Goal: Communication & Community: Answer question/provide support

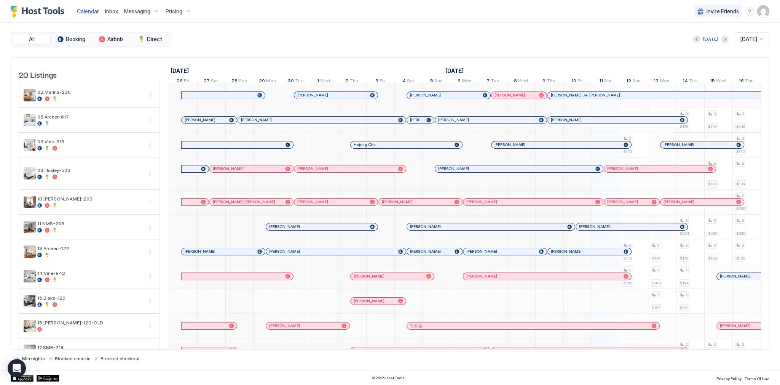
scroll to position [0, 423]
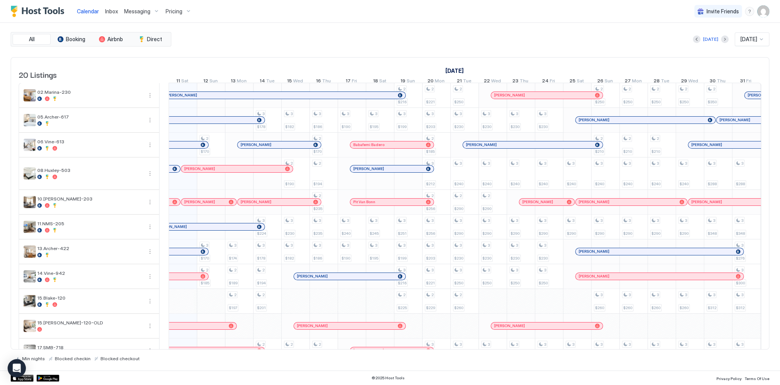
click at [469, 41] on div "Today Oct 2025" at bounding box center [471, 39] width 597 height 14
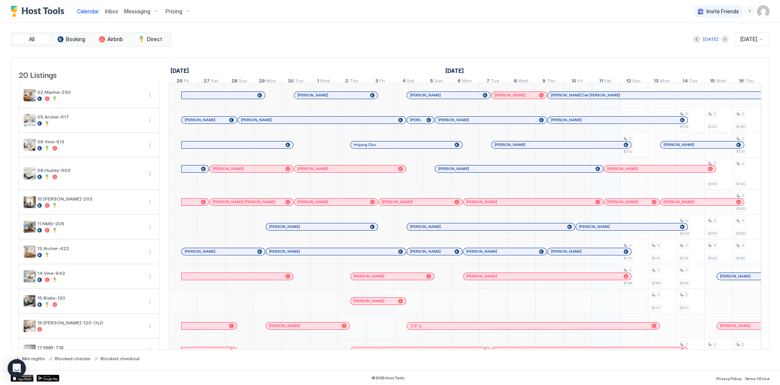
scroll to position [0, 423]
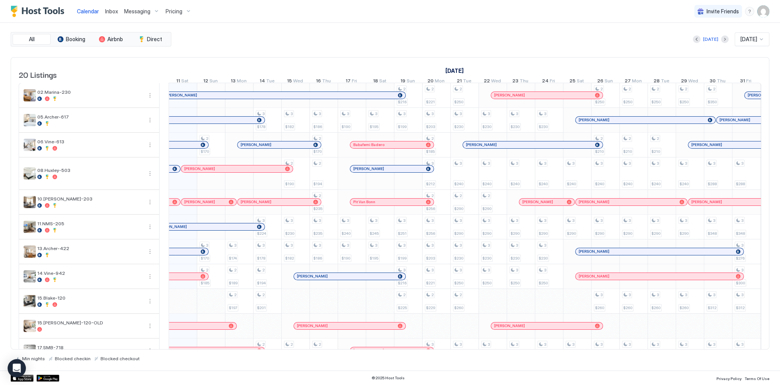
click at [105, 6] on div "Inbox" at bounding box center [111, 11] width 19 height 14
click at [107, 9] on span "Inbox" at bounding box center [111, 11] width 13 height 6
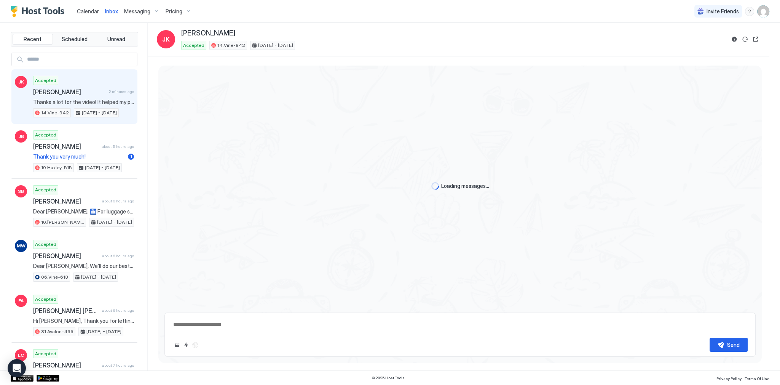
click at [99, 97] on div "Accepted Jeonghoon Kweon 2 minutes ago Thanks a lot for the video! It helped my…" at bounding box center [83, 97] width 101 height 42
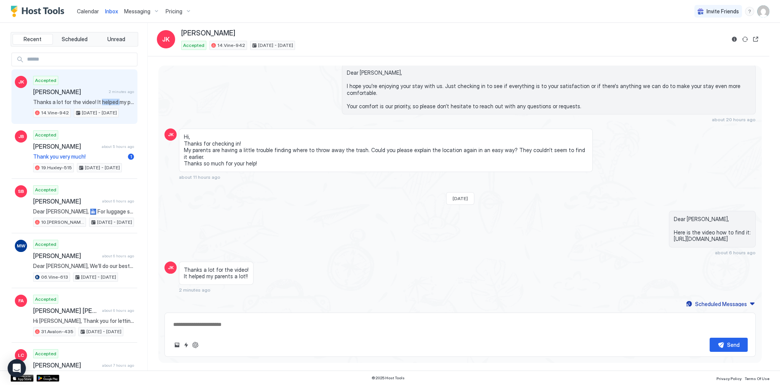
scroll to position [985, 0]
click at [674, 215] on span "Dear Jeonghoon, Here is the video how to find it: https://drive.google.com/file…" at bounding box center [712, 228] width 77 height 27
click at [674, 221] on span "Dear Jeonghoon, Here is the video how to find it: https://drive.google.com/file…" at bounding box center [712, 228] width 77 height 27
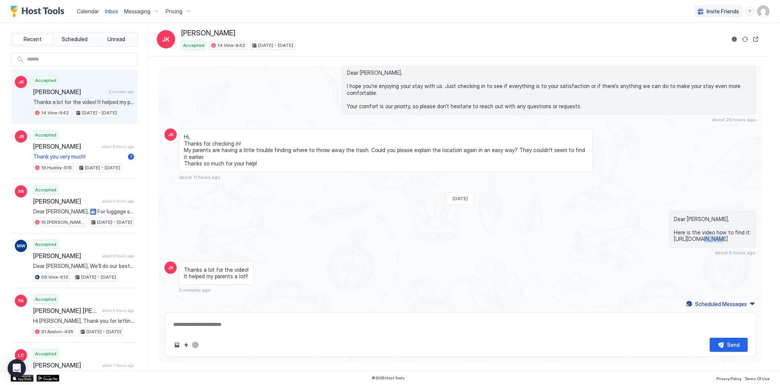
click at [674, 221] on span "Dear Jeonghoon, Here is the video how to find it: https://drive.google.com/file…" at bounding box center [712, 228] width 77 height 27
copy span "https://drive.google.com/file/d/1sGNdeZSF7EwPmozVRCWWECvgKwRTTGqL/view?usp=shar…"
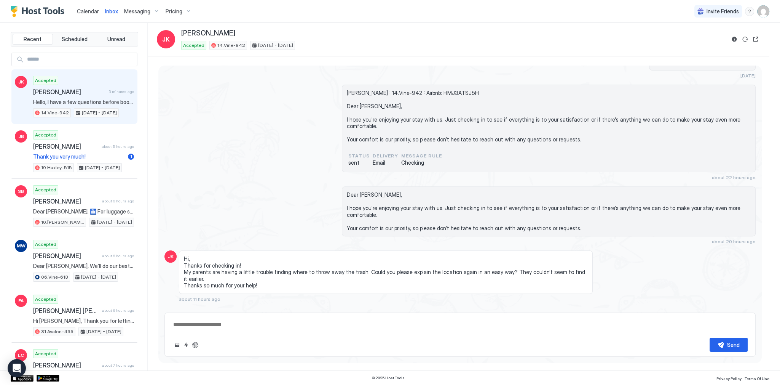
scroll to position [984, 0]
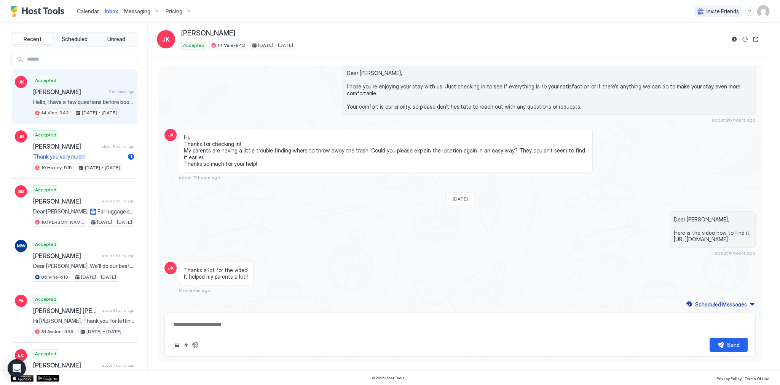
click at [674, 218] on span "Dear Jeonghoon, Here is the video how to find it: https://drive.google.com/file…" at bounding box center [712, 229] width 77 height 27
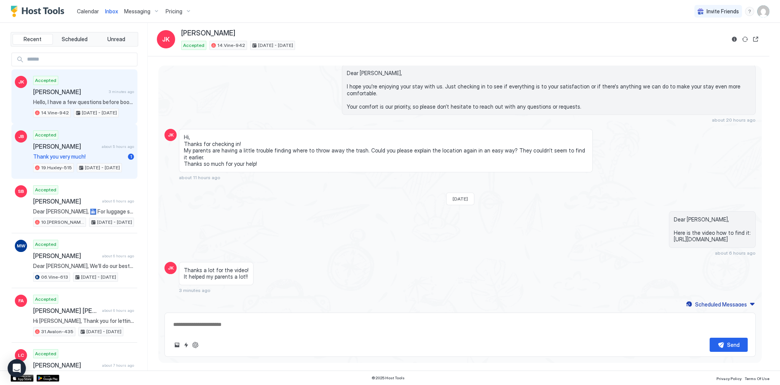
click at [94, 138] on div "Accepted Jay Bodner about 5 hours ago Thank you very much! 1 19.Huxley-515 Oct …" at bounding box center [83, 151] width 101 height 42
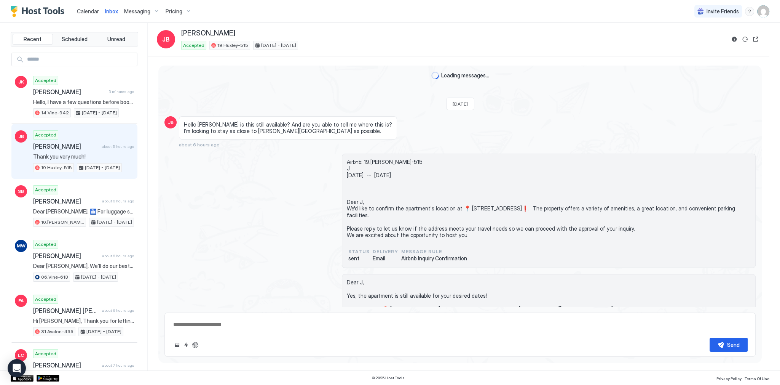
scroll to position [691, 0]
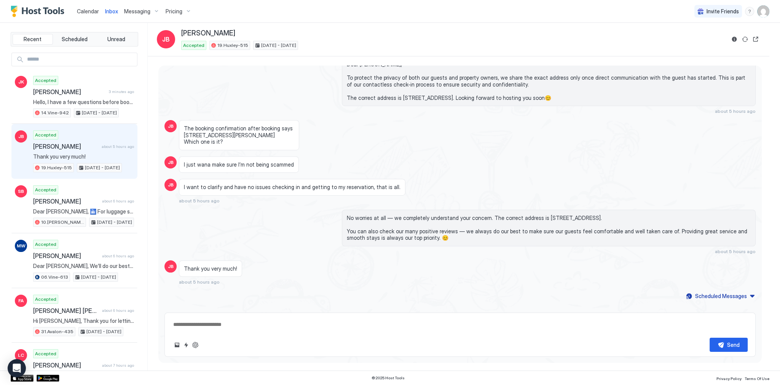
click at [372, 214] on span "No worries at all — we completely understand your concern. The correct address …" at bounding box center [549, 227] width 404 height 27
click at [431, 214] on span "No worries at all — we completely understand your concern. The correct address …" at bounding box center [549, 227] width 404 height 27
click at [251, 183] on span "I want to clarify and have no issues checking in and getting to my reservation,…" at bounding box center [292, 186] width 217 height 7
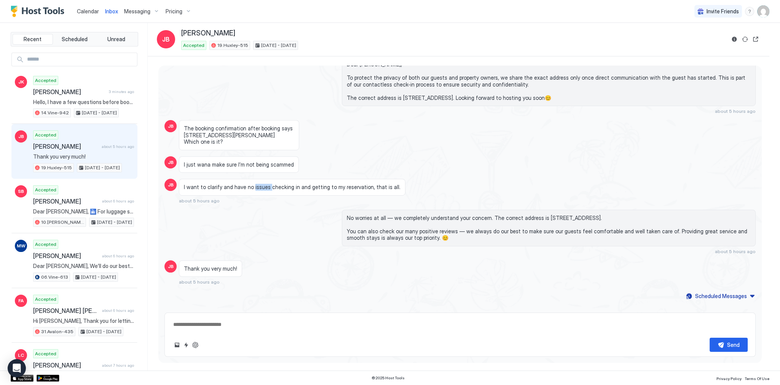
click at [251, 183] on span "I want to clarify and have no issues checking in and getting to my reservation,…" at bounding box center [292, 186] width 217 height 7
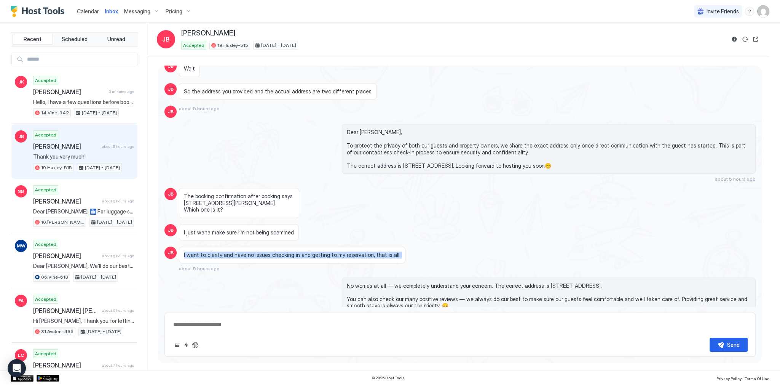
scroll to position [609, 0]
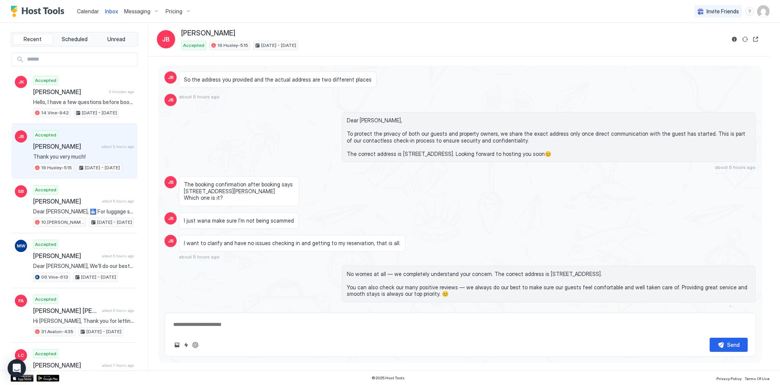
click at [381, 186] on div "The booking confirmation after booking says 7141 Santa Monica BLvd.. Which one …" at bounding box center [386, 191] width 414 height 30
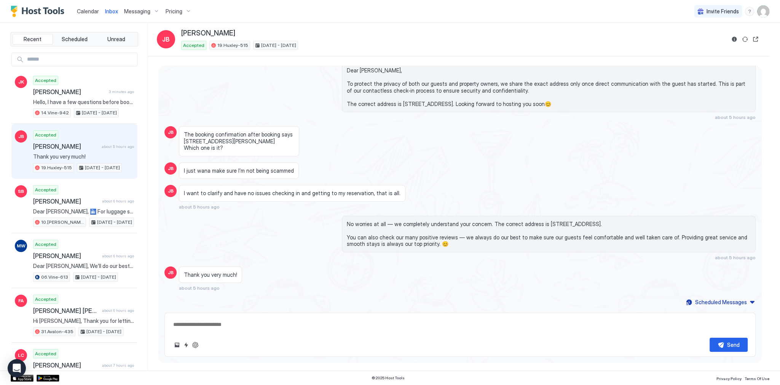
scroll to position [665, 0]
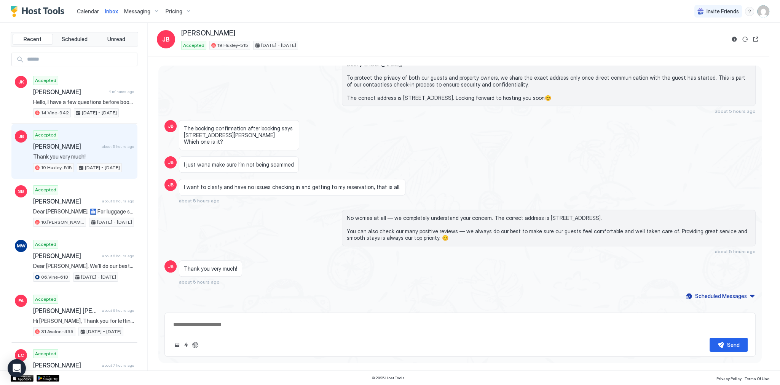
click at [356, 222] on span "No worries at all — we completely understand your concern. The correct address …" at bounding box center [549, 227] width 404 height 27
drag, startPoint x: 356, startPoint y: 222, endPoint x: 550, endPoint y: 224, distance: 193.8
click at [550, 224] on span "No worries at all — we completely understand your concern. The correct address …" at bounding box center [549, 227] width 404 height 27
drag, startPoint x: 550, startPoint y: 224, endPoint x: 381, endPoint y: 232, distance: 169.2
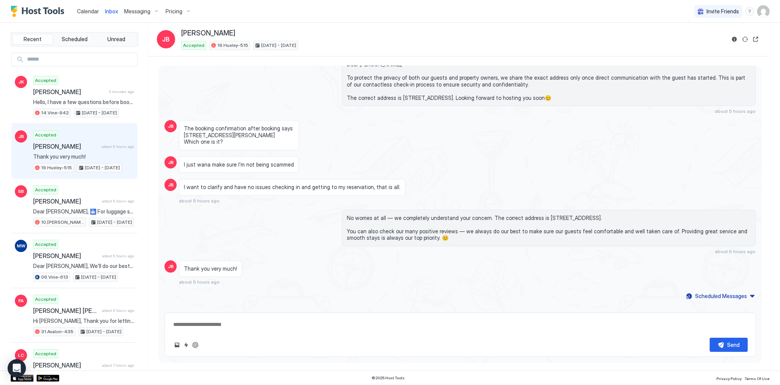
click at [381, 232] on div "No worries at all — we completely understand your concern. The correct address …" at bounding box center [549, 227] width 414 height 37
click at [402, 226] on span "No worries at all — we completely understand your concern. The correct address …" at bounding box center [549, 227] width 404 height 27
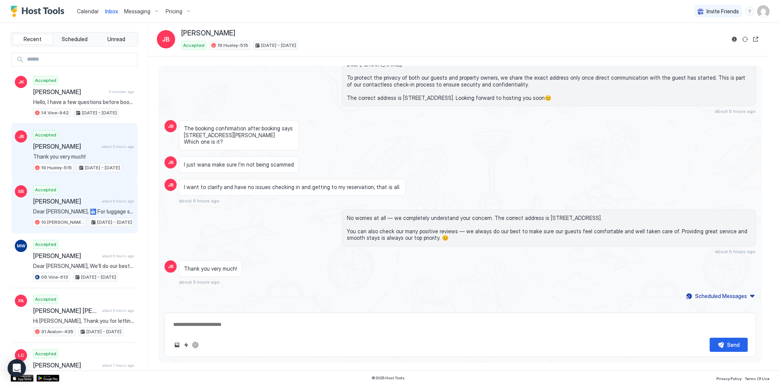
click at [65, 189] on div "Accepted Sheridan Bowden about 6 hours ago Dear Sheridan, 🛅 For luggage storage…" at bounding box center [83, 206] width 101 height 42
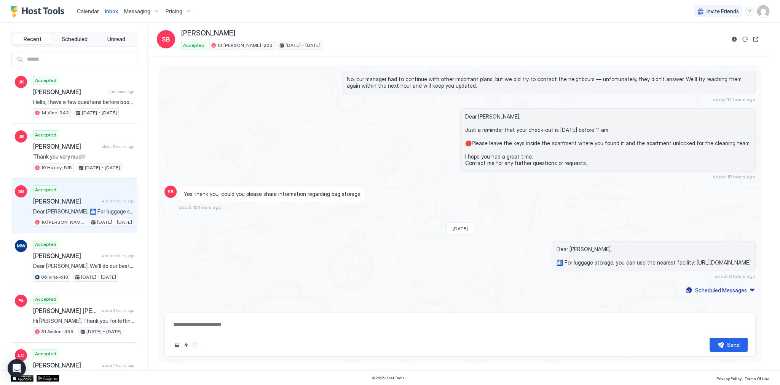
scroll to position [670, 0]
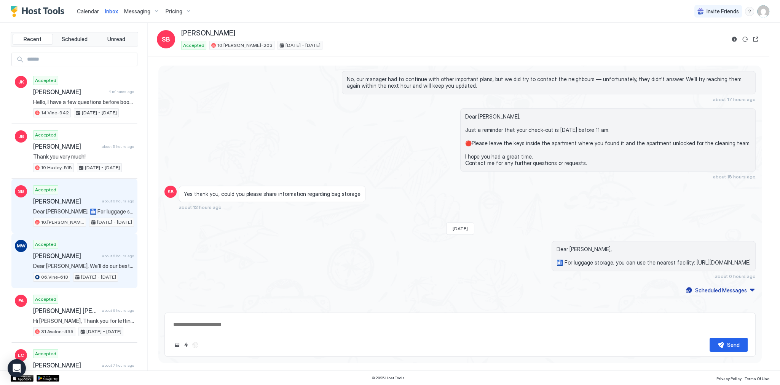
click at [72, 254] on span "[PERSON_NAME]" at bounding box center [66, 256] width 66 height 8
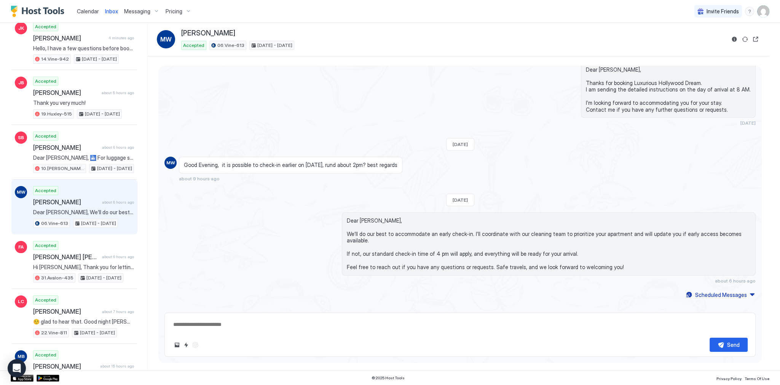
scroll to position [91, 0]
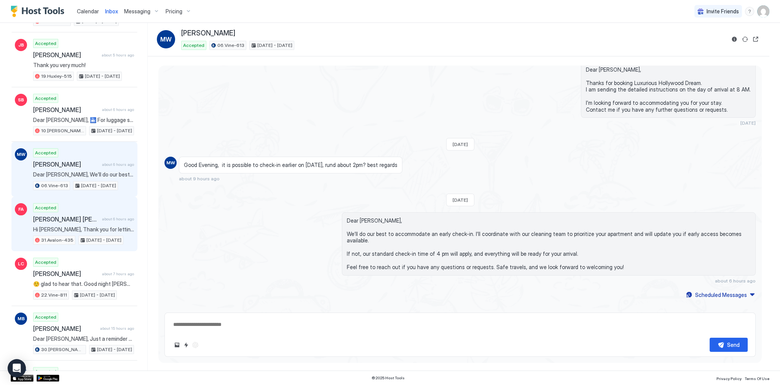
click at [89, 226] on span "Hi Faisal, Thank you for letting us know. All payments should already be up to …" at bounding box center [83, 229] width 101 height 7
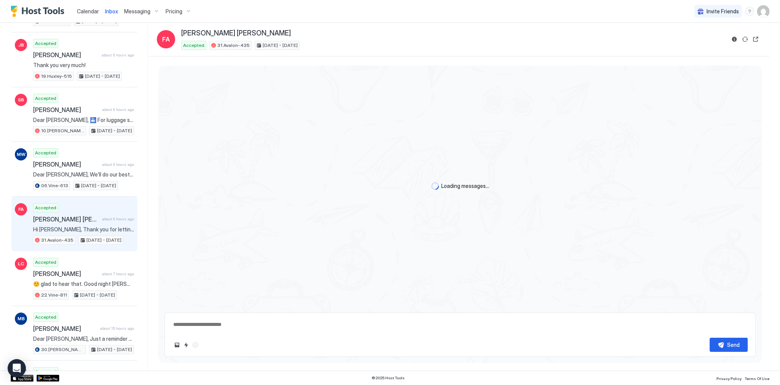
scroll to position [732, 0]
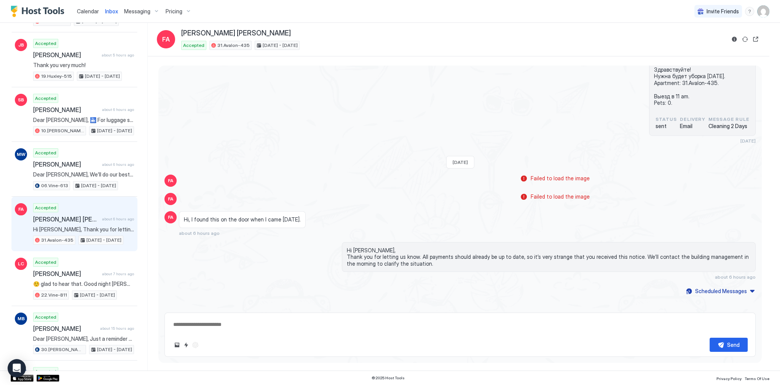
click at [354, 247] on span "Hi Faisal, Thank you for letting us know. All payments should already be up to …" at bounding box center [549, 257] width 404 height 20
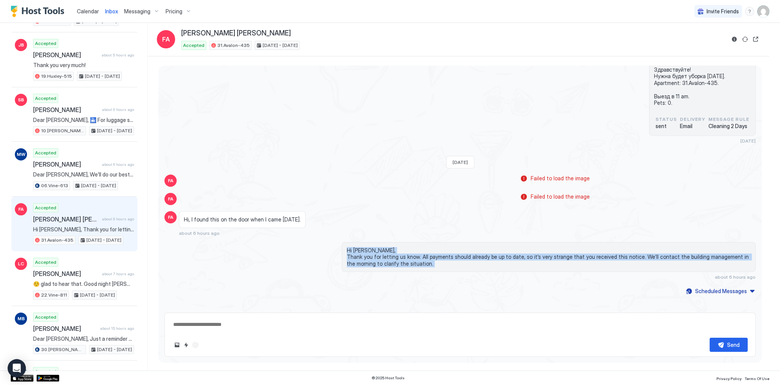
drag, startPoint x: 354, startPoint y: 246, endPoint x: 359, endPoint y: 255, distance: 10.6
click at [359, 255] on span "Hi Faisal, Thank you for letting us know. All payments should already be up to …" at bounding box center [549, 257] width 404 height 20
click at [370, 256] on span "Hi Faisal, Thank you for letting us know. All payments should already be up to …" at bounding box center [549, 257] width 404 height 20
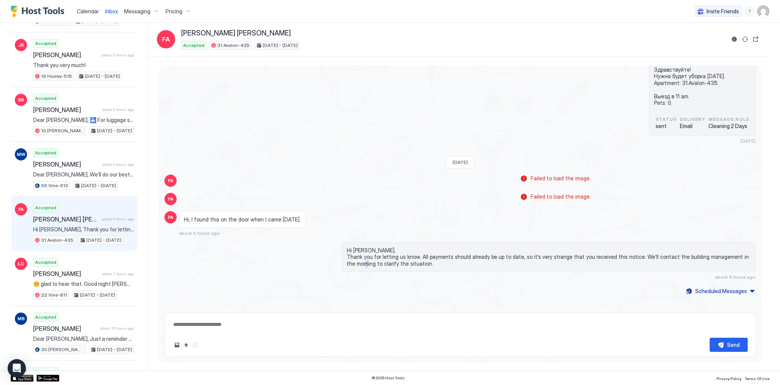
click at [370, 256] on span "Hi Faisal, Thank you for letting us know. All payments should already be up to …" at bounding box center [549, 257] width 404 height 20
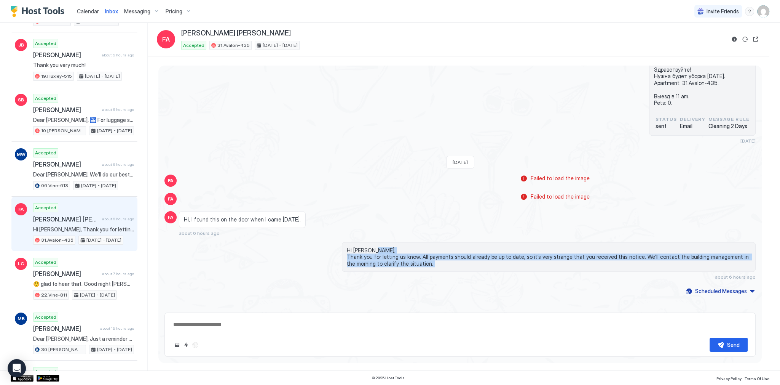
click at [370, 256] on span "Hi Faisal, Thank you for letting us know. All payments should already be up to …" at bounding box center [549, 257] width 404 height 20
drag, startPoint x: 370, startPoint y: 256, endPoint x: 365, endPoint y: 247, distance: 10.6
click at [365, 247] on span "Hi Faisal, Thank you for letting us know. All payments should already be up to …" at bounding box center [549, 257] width 404 height 20
click at [361, 247] on span "Hi Faisal, Thank you for letting us know. All payments should already be up to …" at bounding box center [549, 257] width 404 height 20
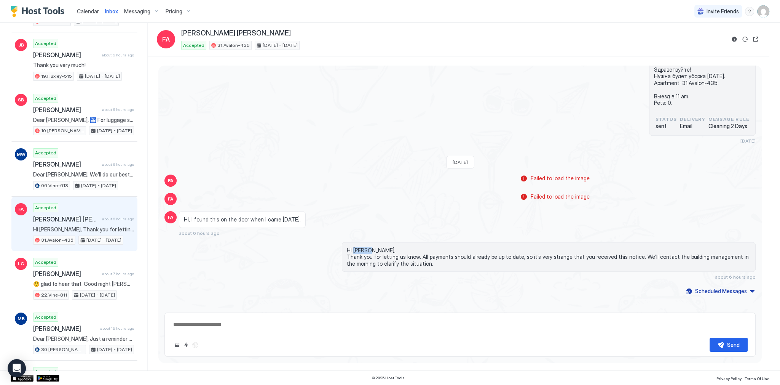
click at [361, 247] on span "Hi Faisal, Thank you for letting us know. All payments should already be up to …" at bounding box center [549, 257] width 404 height 20
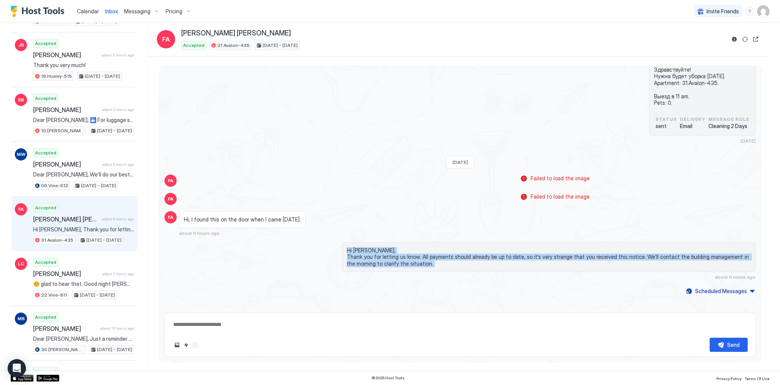
drag, startPoint x: 361, startPoint y: 246, endPoint x: 361, endPoint y: 256, distance: 10.3
click at [361, 256] on span "Hi Faisal, Thank you for letting us know. All payments should already be up to …" at bounding box center [549, 257] width 404 height 20
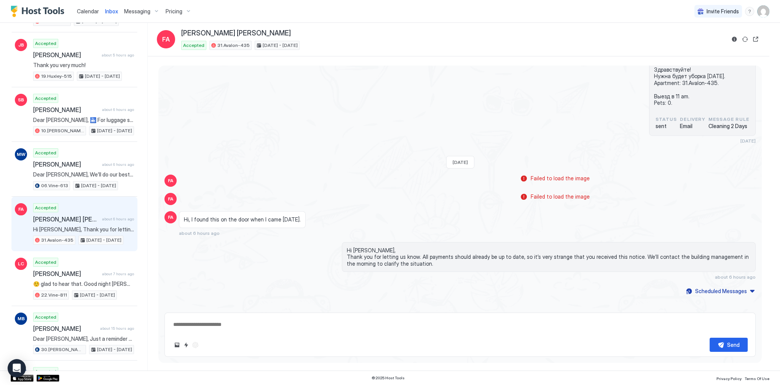
click at [193, 199] on div "Failed to load the image" at bounding box center [386, 199] width 414 height 12
click at [69, 231] on div "Accepted Faisal Alissa about 6 hours ago Hi Faisal, Thank you for letting us kn…" at bounding box center [83, 224] width 101 height 42
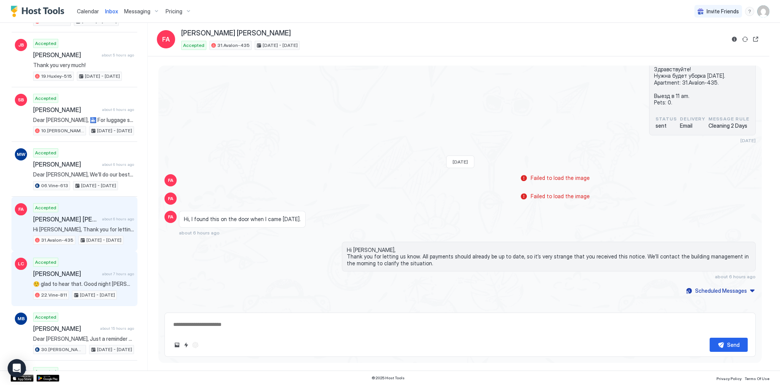
click at [83, 264] on div "Accepted Louis Chandra about 7 hours ago ☺️ glad to hear that. Good night Louis…" at bounding box center [83, 278] width 101 height 42
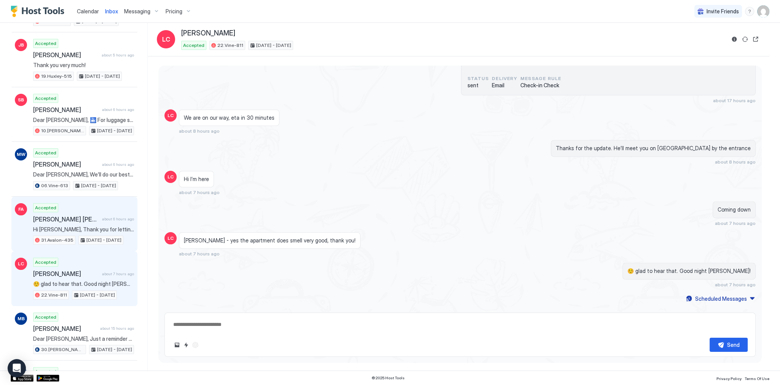
click at [97, 226] on span "Hi Faisal, Thank you for letting us know. All payments should already be up to …" at bounding box center [83, 229] width 101 height 7
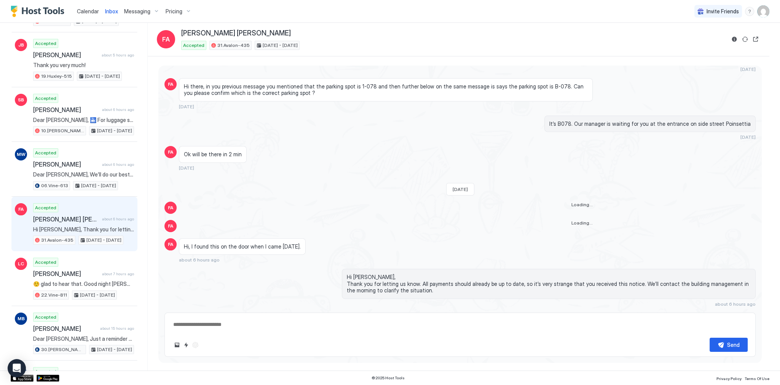
scroll to position [732, 0]
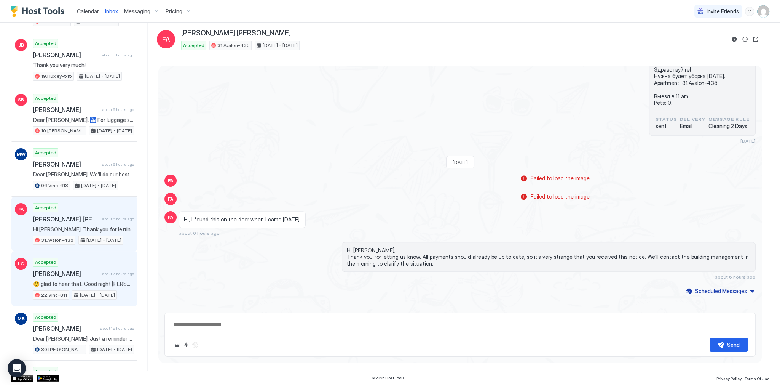
click at [75, 263] on div "Accepted Louis Chandra about 7 hours ago ☺️ glad to hear that. Good night Louis…" at bounding box center [83, 278] width 101 height 42
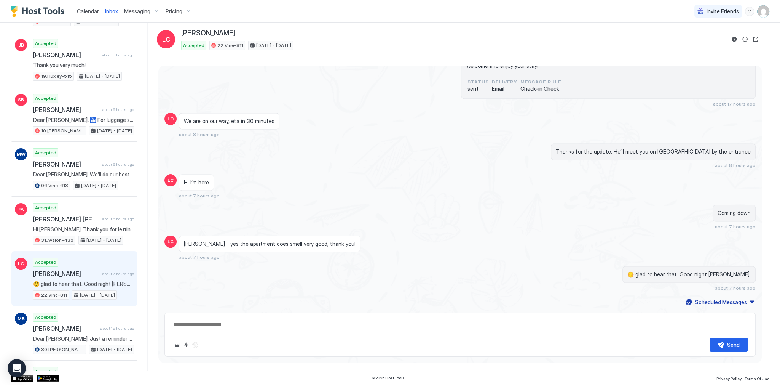
scroll to position [1419, 0]
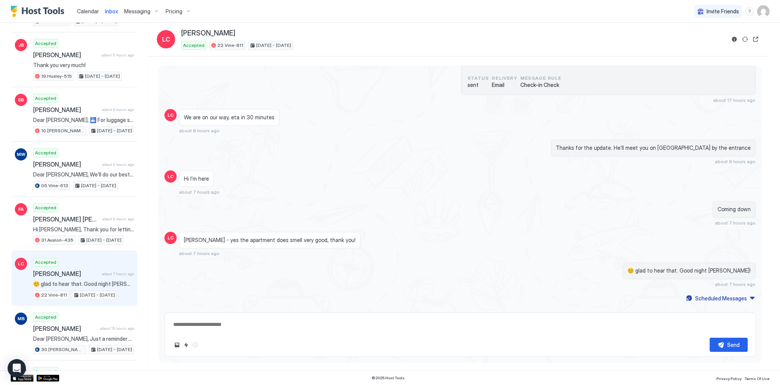
click at [254, 236] on span "Anton - yes the apartment does smell very good, thank you!" at bounding box center [270, 239] width 172 height 7
click at [278, 236] on span "Anton - yes the apartment does smell very good, thank you!" at bounding box center [270, 239] width 172 height 7
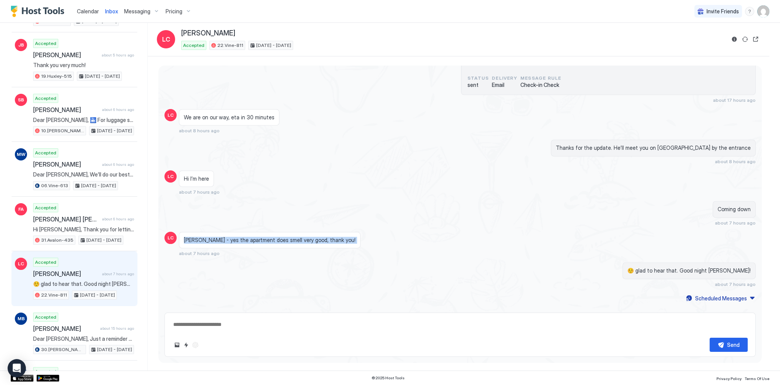
click at [278, 236] on span "Anton - yes the apartment does smell very good, thank you!" at bounding box center [270, 239] width 172 height 7
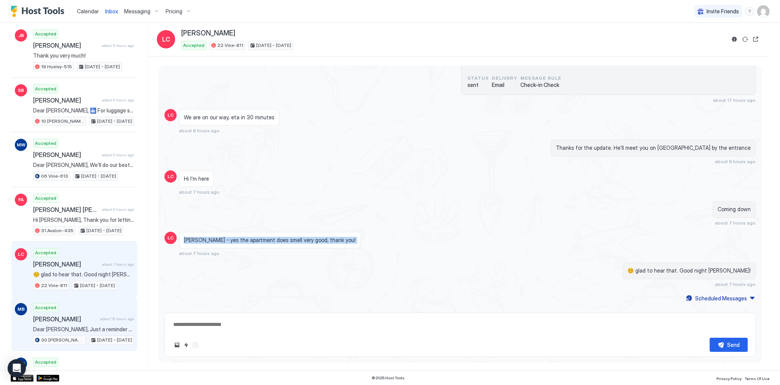
scroll to position [152, 0]
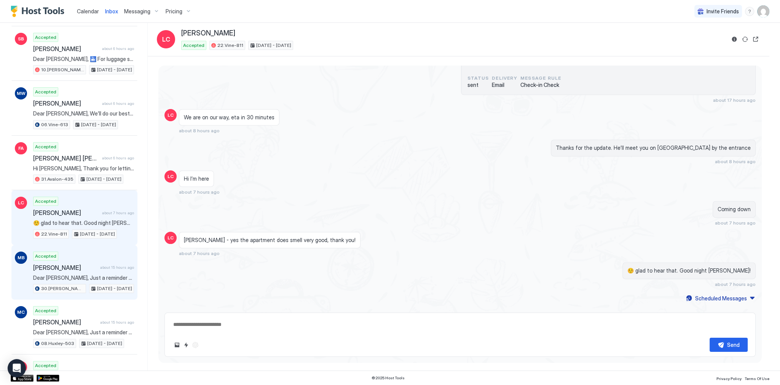
click at [87, 263] on span "[PERSON_NAME]" at bounding box center [65, 267] width 64 height 8
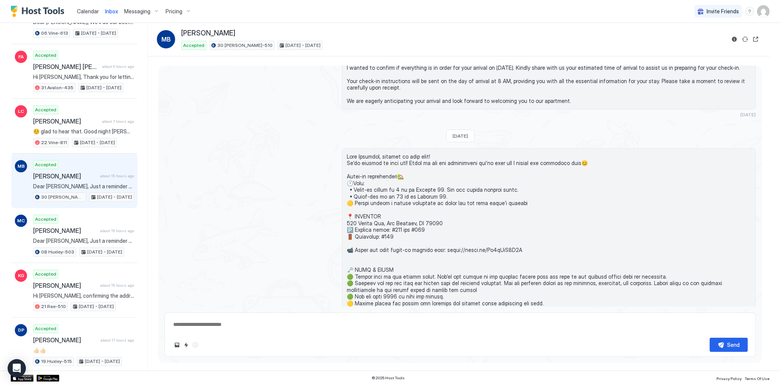
scroll to position [46, 0]
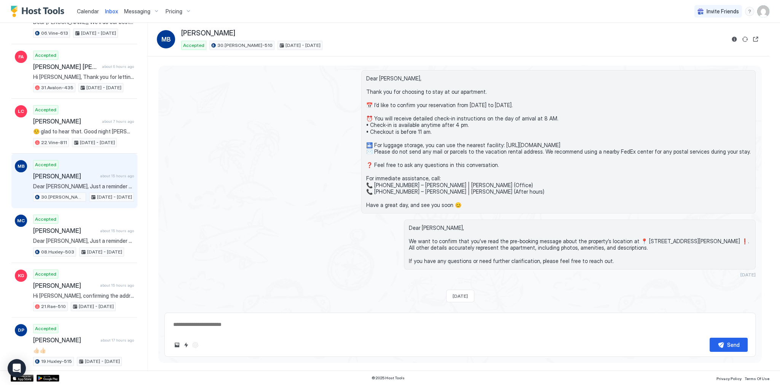
click at [86, 9] on span "Calendar" at bounding box center [88, 11] width 22 height 6
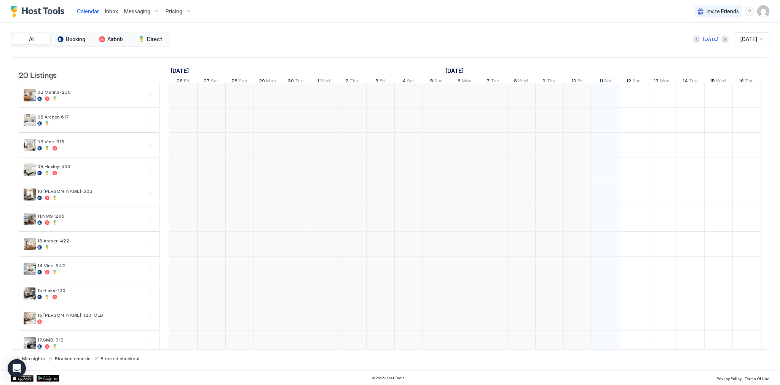
scroll to position [0, 423]
click at [115, 9] on span "Inbox" at bounding box center [111, 11] width 13 height 6
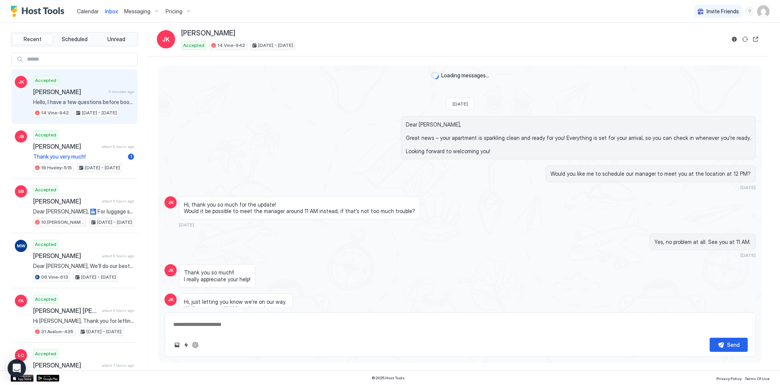
scroll to position [984, 0]
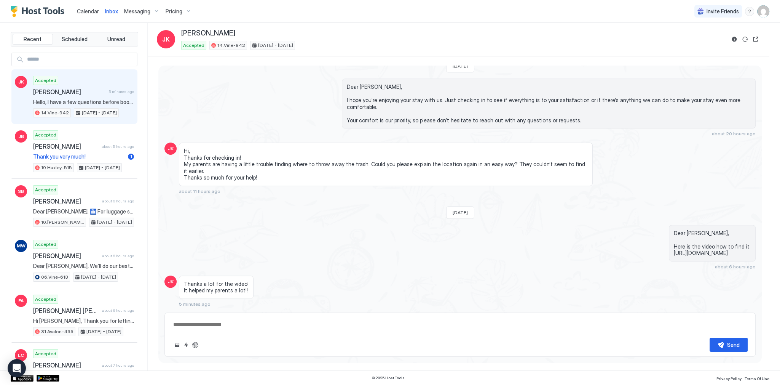
type textarea "*"
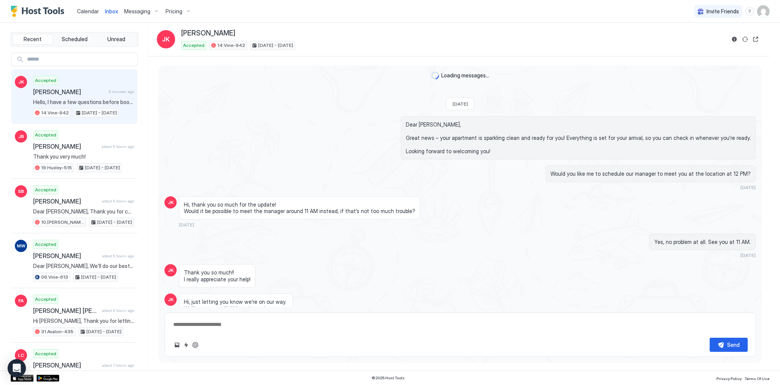
scroll to position [985, 0]
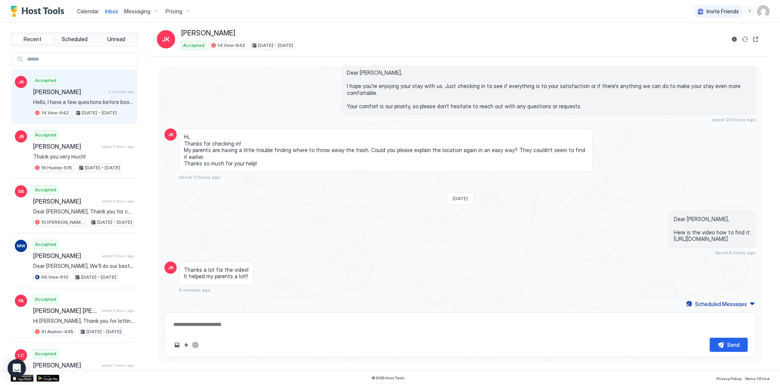
type textarea "*"
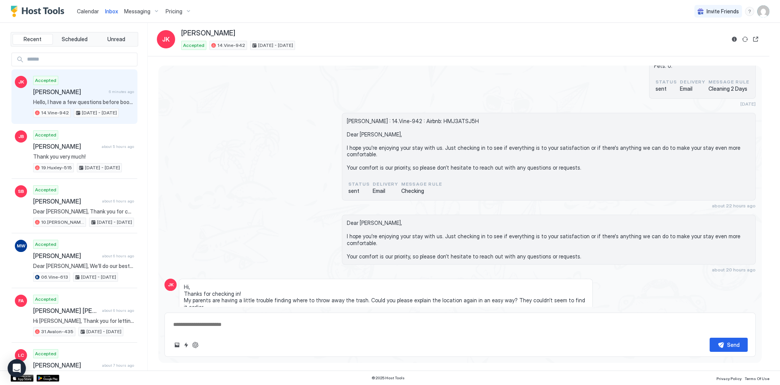
scroll to position [833, 0]
click at [89, 12] on span "Calendar" at bounding box center [88, 11] width 22 height 6
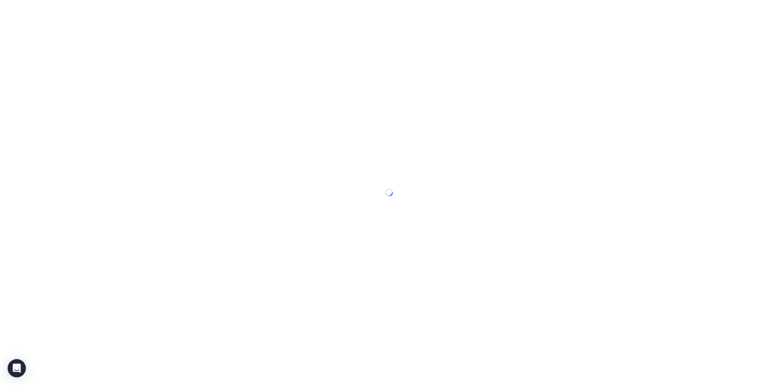
drag, startPoint x: 89, startPoint y: 12, endPoint x: 99, endPoint y: 11, distance: 10.3
click at [89, 12] on div at bounding box center [390, 192] width 780 height 385
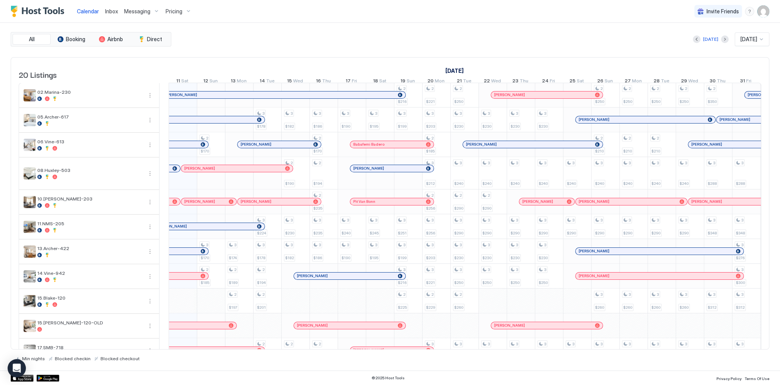
scroll to position [0, 423]
click at [270, 37] on div "[DATE] [DATE]" at bounding box center [471, 39] width 597 height 14
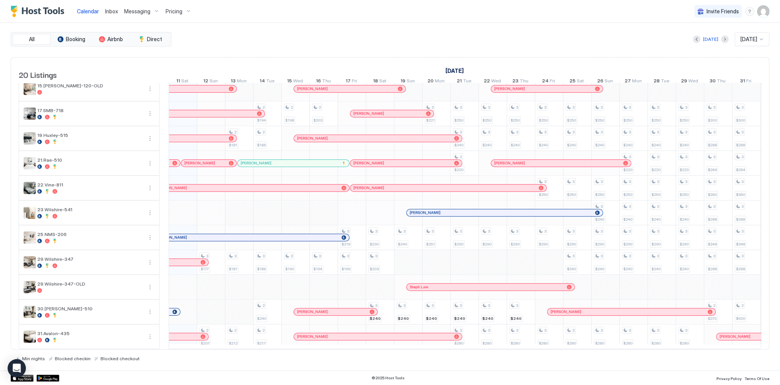
scroll to position [0, 362]
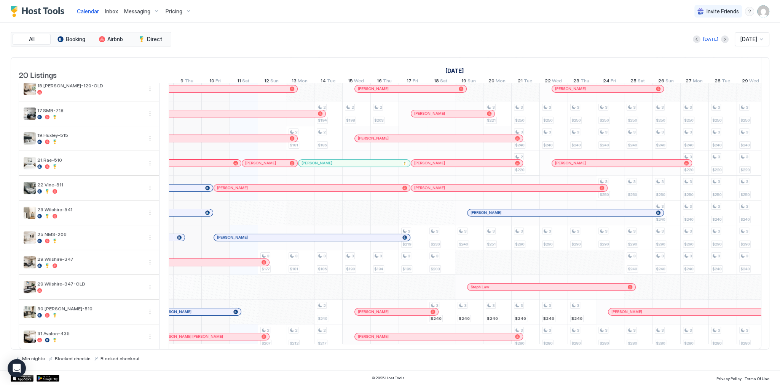
click at [357, 0] on div "Calendar Inbox Messaging Pricing Invite Friends SG" at bounding box center [390, 11] width 780 height 23
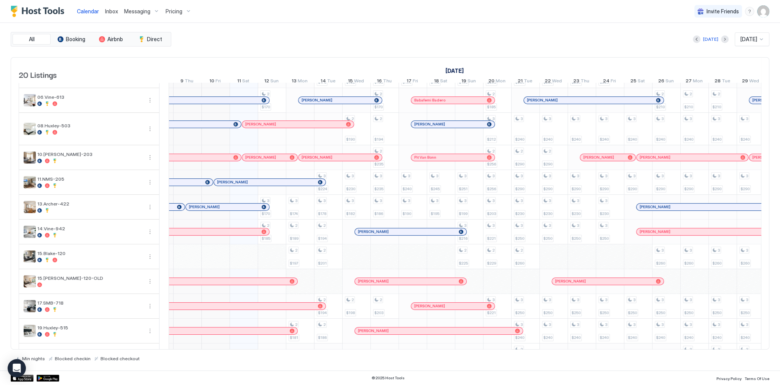
scroll to position [0, 0]
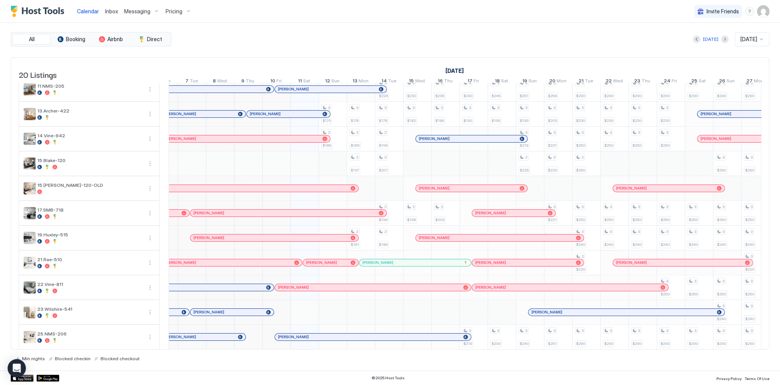
scroll to position [91, 0]
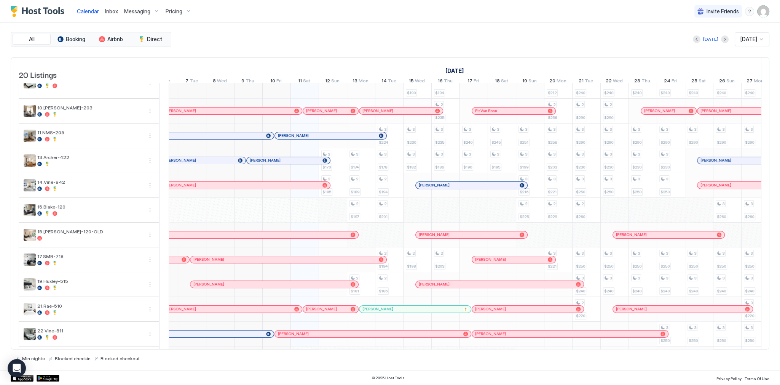
click at [314, 34] on div "[DATE] [DATE]" at bounding box center [471, 39] width 597 height 14
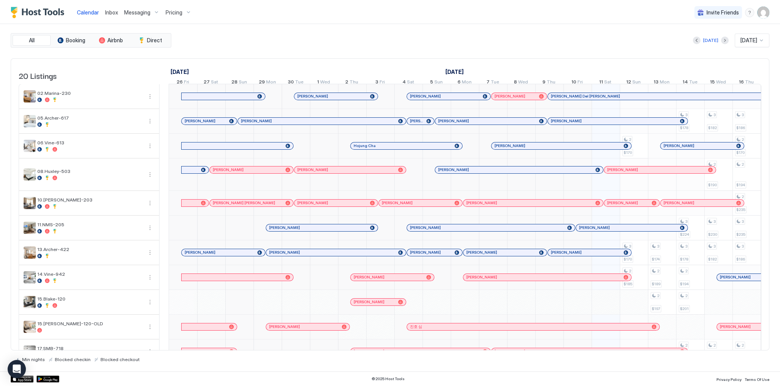
scroll to position [0, 423]
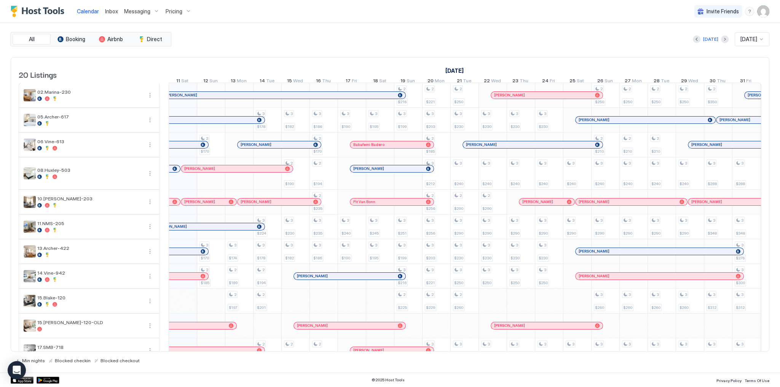
click at [386, 54] on div "All Booking Airbnb Direct [DATE] [DATE] 20 Listings [DATE] [DATE] [DATE] 26 Fri…" at bounding box center [390, 197] width 759 height 331
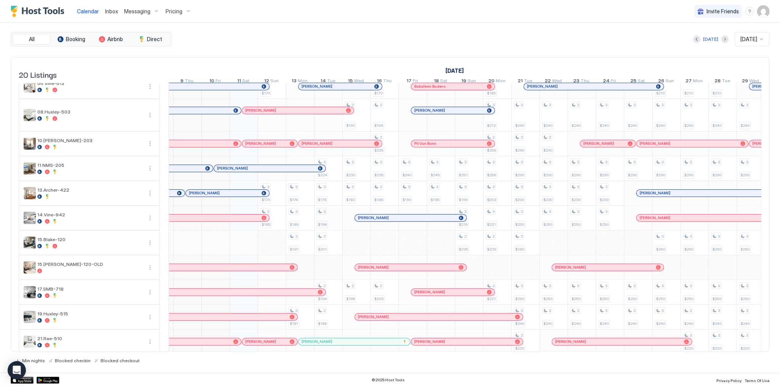
scroll to position [241, 0]
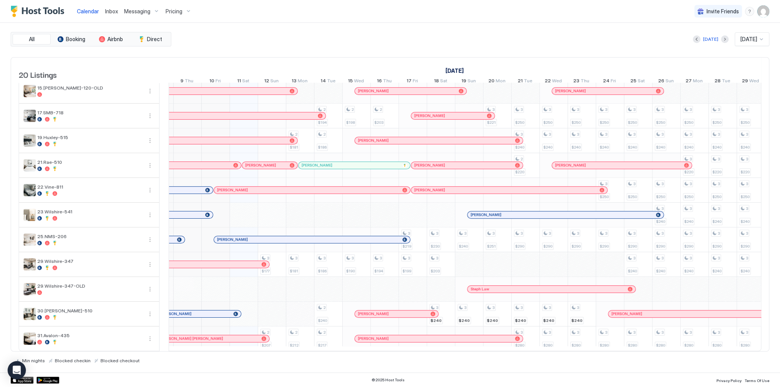
click at [300, 309] on div "2 $170 3 $170 2 $185 3 $177 2 $207 3 $174 2 $189 2 $197 2 $181 3 $181 2 $212 3 …" at bounding box center [666, 99] width 1718 height 502
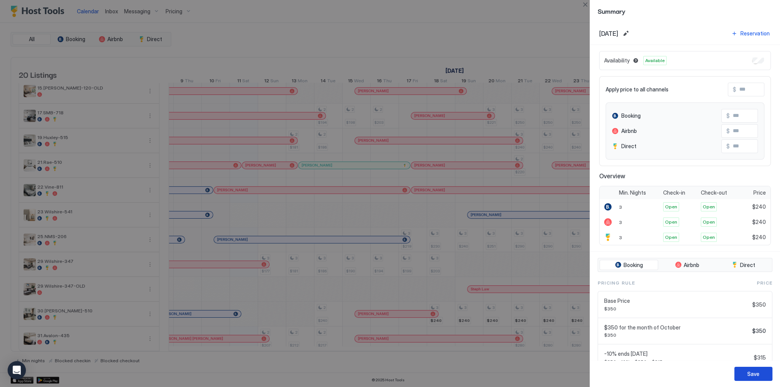
click at [752, 373] on div "Save" at bounding box center [753, 374] width 12 height 8
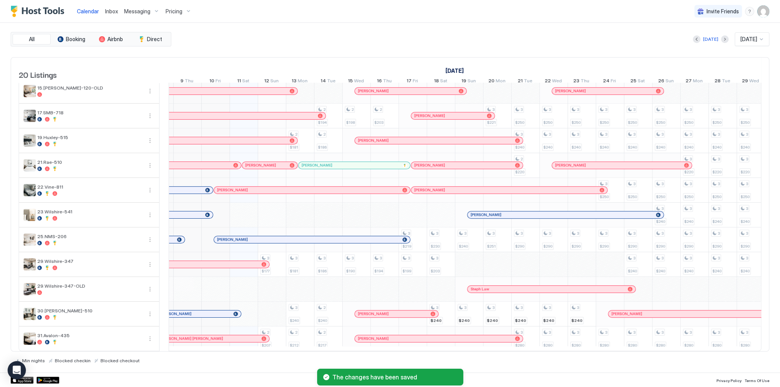
click at [206, 311] on div "[PERSON_NAME]" at bounding box center [196, 313] width 70 height 5
click at [233, 311] on div at bounding box center [235, 313] width 5 height 5
click at [440, 46] on div "All Booking Airbnb Direct [DATE] [DATE] 20 Listings [DATE] [DATE] [DATE] 26 Fri…" at bounding box center [390, 197] width 759 height 331
click at [365, 32] on div "All Booking Airbnb Direct [DATE] [DATE] 20 Listings [DATE] [DATE] [DATE] 26 Fri…" at bounding box center [390, 197] width 759 height 349
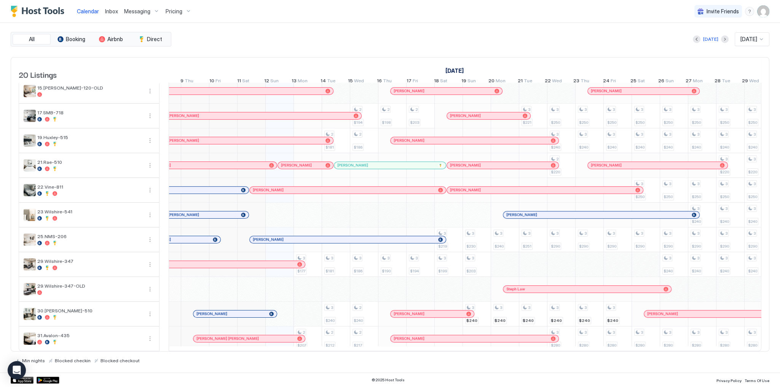
scroll to position [0, 301]
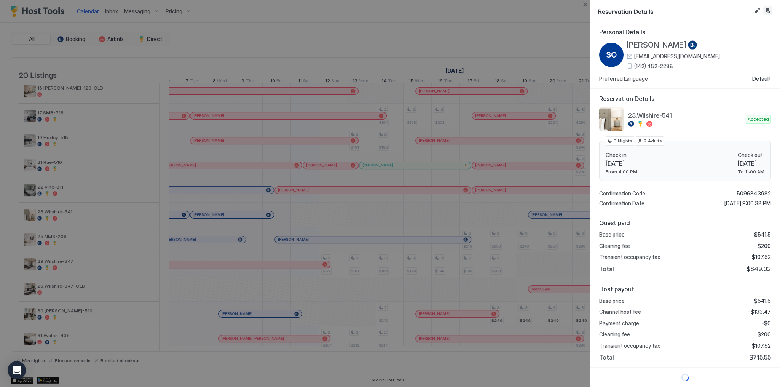
click at [767, 9] on button "Inbox" at bounding box center [767, 10] width 9 height 9
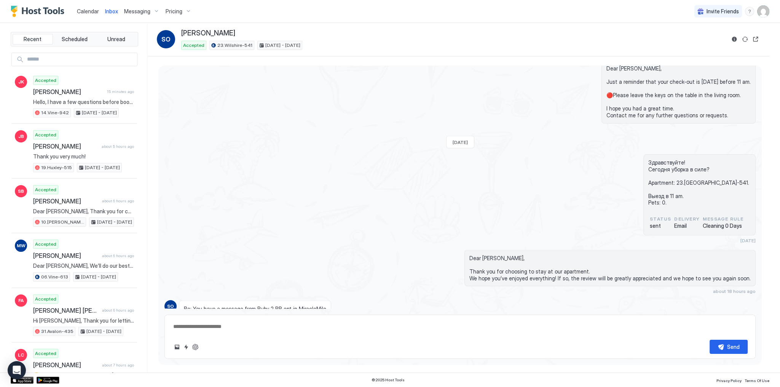
scroll to position [2076, 0]
type textarea "*"
click at [86, 10] on span "Calendar" at bounding box center [88, 11] width 22 height 6
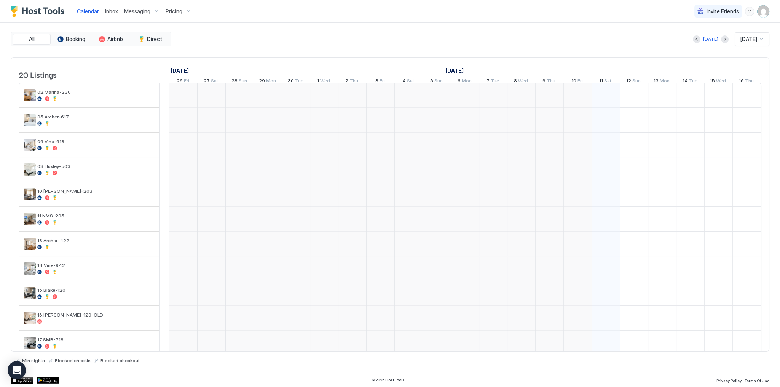
scroll to position [0, 423]
click at [268, 38] on div "[DATE] [DATE]" at bounding box center [471, 39] width 597 height 14
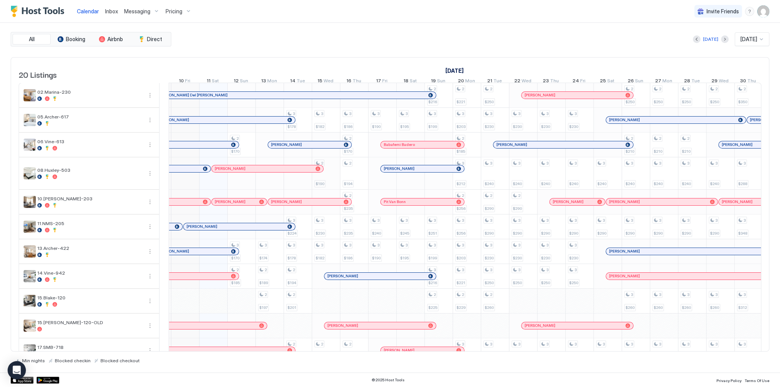
scroll to position [241, 0]
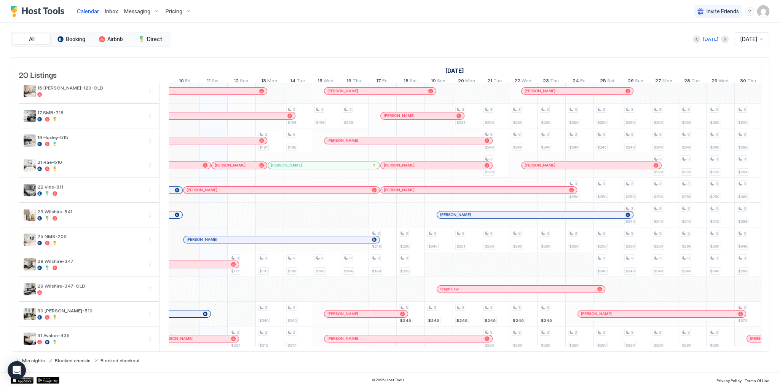
click at [177, 212] on div at bounding box center [177, 214] width 5 height 5
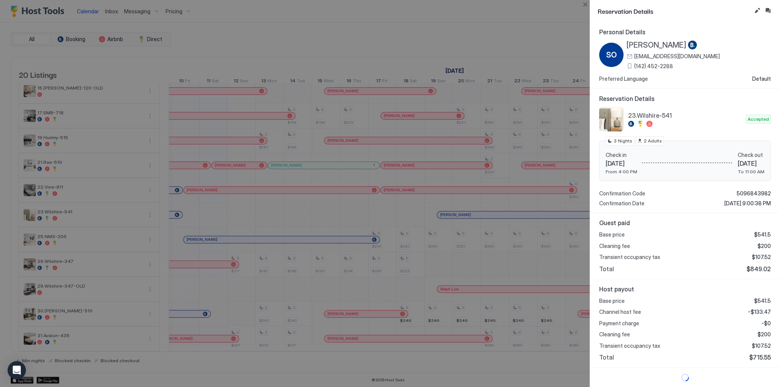
click at [669, 42] on span "[PERSON_NAME]" at bounding box center [657, 45] width 60 height 10
click at [662, 48] on span "[PERSON_NAME]" at bounding box center [657, 45] width 60 height 10
click at [665, 66] on span "(142) 452-2288" at bounding box center [653, 66] width 39 height 7
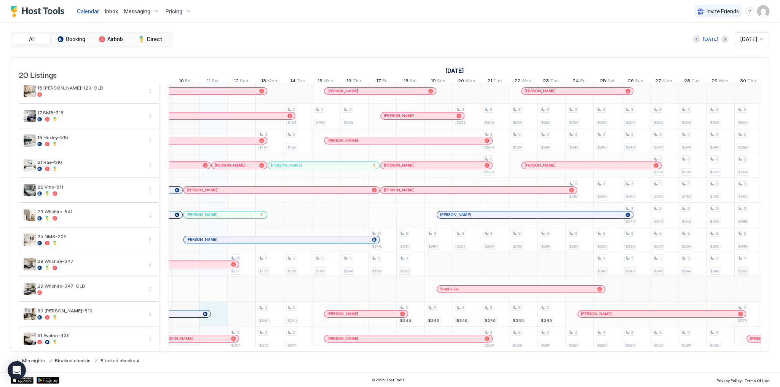
click at [219, 313] on div "2 $170 3 $170 2 $185 3 $177 2 $207 3 $174 2 $189 2 $197 2 $181 3 $181 2 $240 2 …" at bounding box center [636, 99] width 1718 height 502
click at [196, 311] on div "[PERSON_NAME]" at bounding box center [165, 313] width 70 height 5
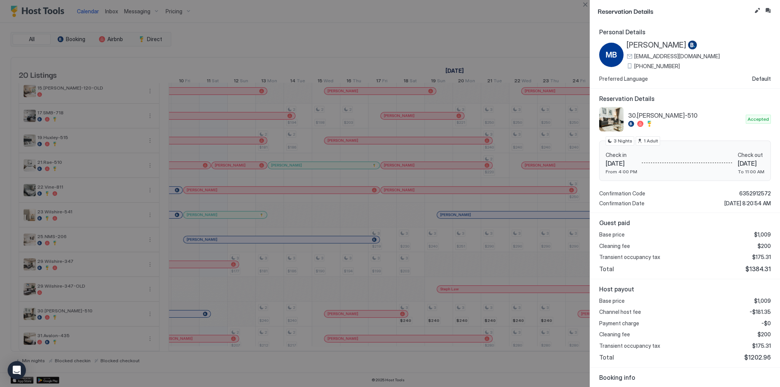
click at [661, 43] on span "[PERSON_NAME]" at bounding box center [657, 45] width 60 height 10
click at [647, 65] on span "+1 (858) 774-7149" at bounding box center [657, 66] width 46 height 7
click at [584, 4] on button "Close" at bounding box center [585, 4] width 9 height 9
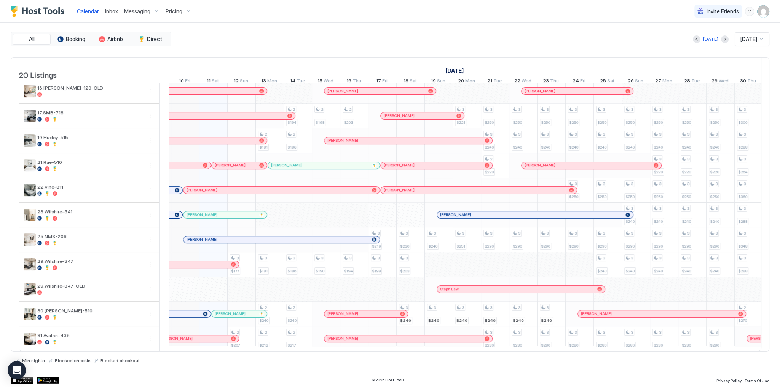
click at [336, 35] on div "[DATE] [DATE]" at bounding box center [471, 39] width 597 height 14
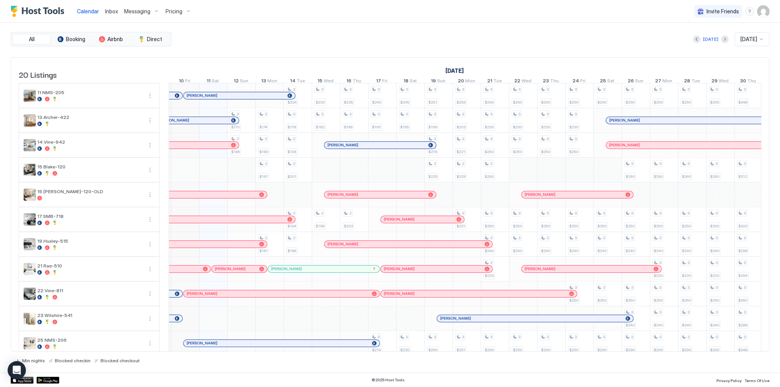
scroll to position [152, 0]
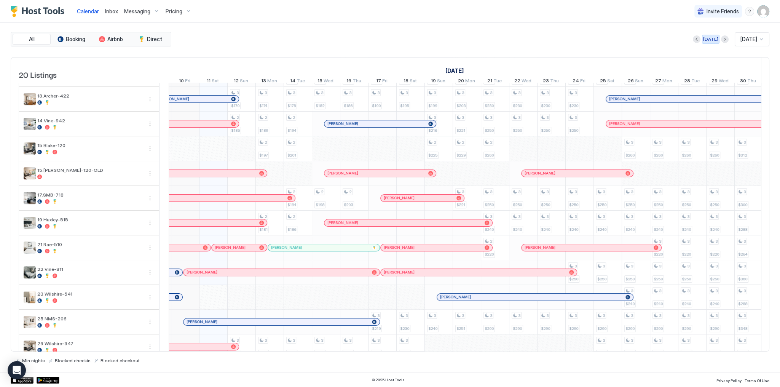
click at [707, 41] on div "[DATE]" at bounding box center [710, 39] width 15 height 7
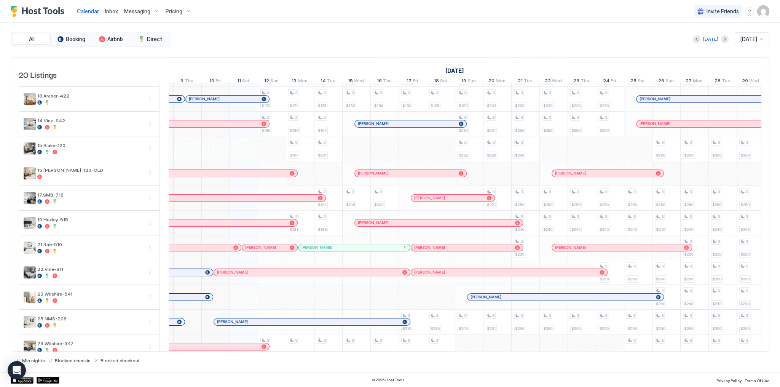
scroll to position [241, 0]
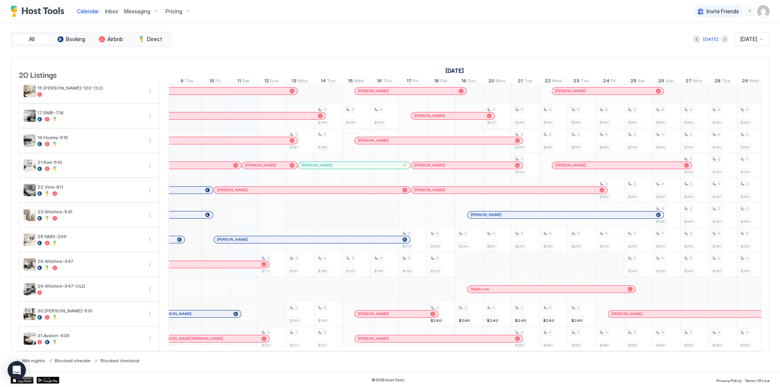
click at [196, 212] on div "[PERSON_NAME]" at bounding box center [167, 214] width 70 height 5
drag, startPoint x: 224, startPoint y: 213, endPoint x: 239, endPoint y: 211, distance: 15.8
click at [239, 211] on tr "2 $170 3 $170 2 $185 3 $177 2 $207 3 $174 2 $189 2 $197 2 $181 3 $181 2 $240 2 …" at bounding box center [666, 99] width 1718 height 503
click at [347, 212] on div "2 $170 3 $170 2 $185 3 $177 2 $207 3 $174 2 $189 2 $197 2 $181 3 $181 2 $240 2 …" at bounding box center [666, 99] width 1718 height 502
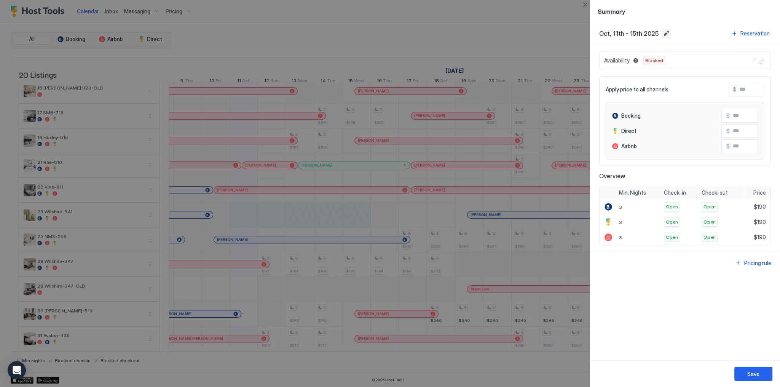
click at [663, 32] on button "Edit date range" at bounding box center [666, 33] width 9 height 9
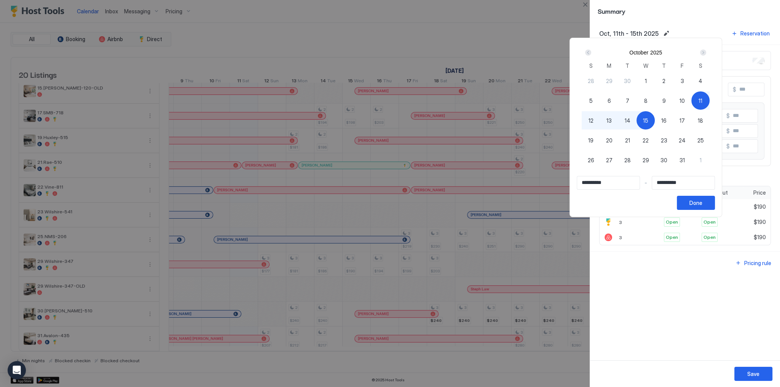
click at [691, 99] on div "10" at bounding box center [682, 100] width 18 height 18
type input "**********"
click at [612, 118] on span "13" at bounding box center [608, 120] width 5 height 8
type input "**********"
click at [715, 204] on button "Done" at bounding box center [696, 203] width 38 height 14
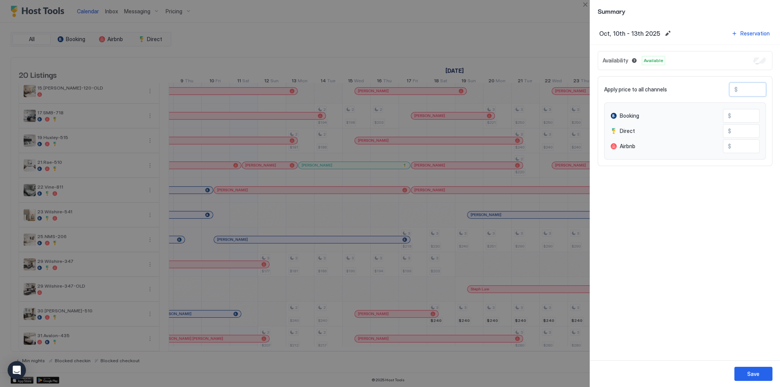
click at [746, 88] on input "Input Field" at bounding box center [768, 89] width 61 height 13
type input "*"
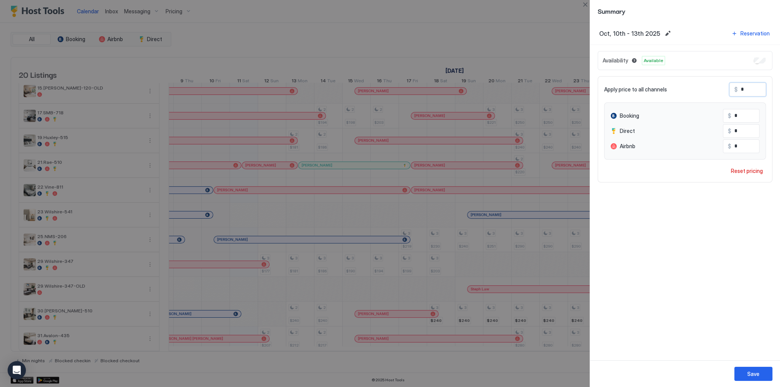
type input "**"
type input "***"
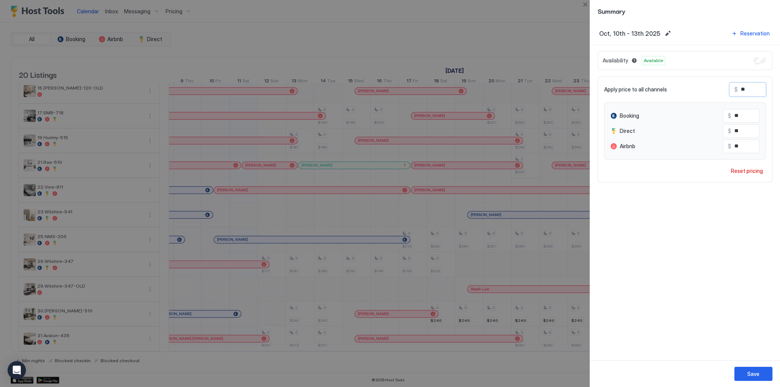
type input "***"
click at [633, 13] on span "Summary" at bounding box center [685, 11] width 175 height 10
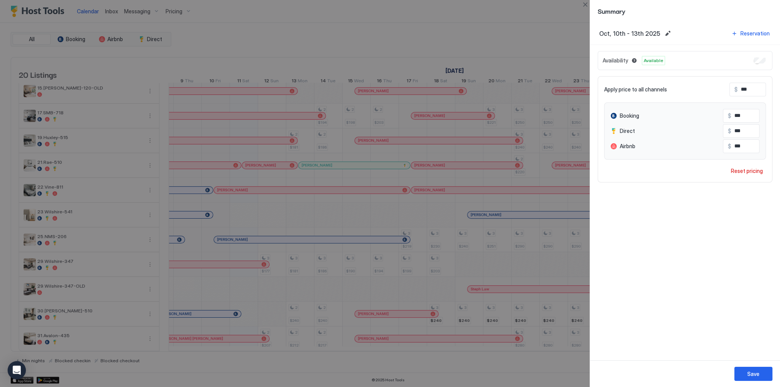
click at [632, 30] on span "Oct, 10th - 13th 2025" at bounding box center [629, 34] width 61 height 8
click at [587, 6] on button "Close" at bounding box center [585, 4] width 9 height 9
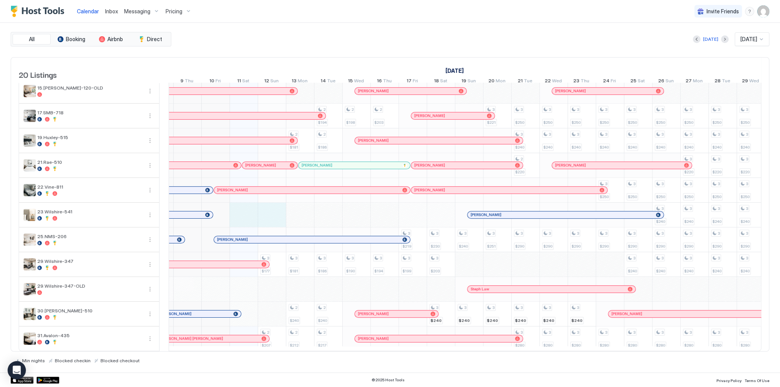
drag, startPoint x: 238, startPoint y: 209, endPoint x: 283, endPoint y: 206, distance: 45.4
click at [283, 206] on div "2 $170 3 $170 2 $185 3 $177 2 $207 3 $174 2 $189 2 $197 2 $181 3 $181 2 $240 2 …" at bounding box center [666, 99] width 1718 height 502
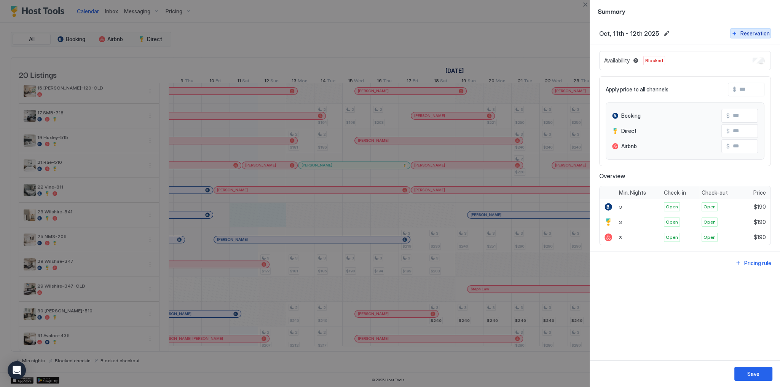
click at [752, 35] on div "Reservation" at bounding box center [754, 33] width 29 height 8
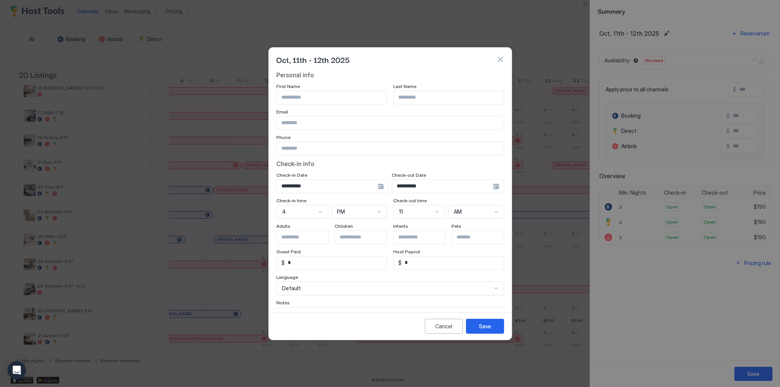
click at [320, 96] on input "Input Field" at bounding box center [332, 97] width 110 height 13
paste input "**********"
type input "******"
paste input "*******"
type input "*******"
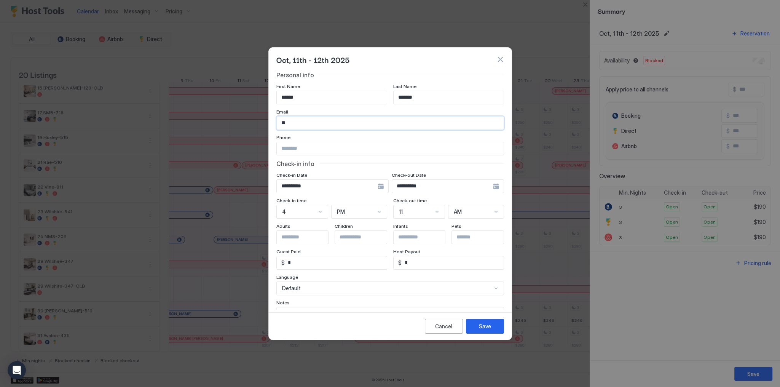
type input "**********"
click at [348, 147] on input "**********" at bounding box center [390, 148] width 227 height 13
click at [340, 150] on input "Input Field" at bounding box center [390, 148] width 227 height 13
paste input "**********"
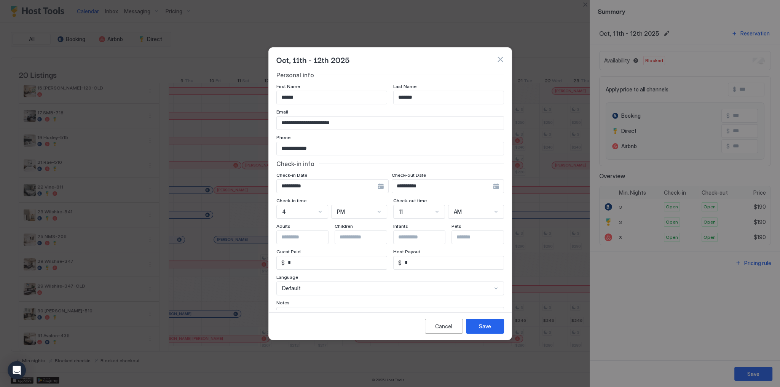
drag, startPoint x: 330, startPoint y: 151, endPoint x: 338, endPoint y: 144, distance: 9.7
click at [330, 151] on input "**********" at bounding box center [390, 148] width 227 height 13
paste input "*"
type input "**********"
click at [322, 184] on input "**********" at bounding box center [327, 186] width 101 height 13
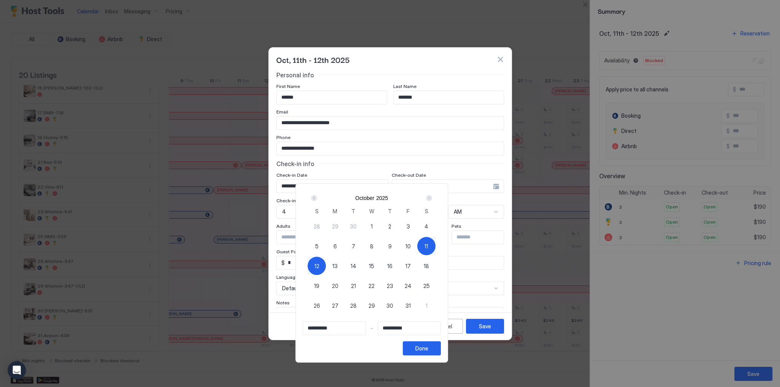
click at [411, 246] on span "10" at bounding box center [407, 246] width 5 height 8
type input "**********"
click at [344, 266] on div "13" at bounding box center [335, 266] width 18 height 18
type input "**********"
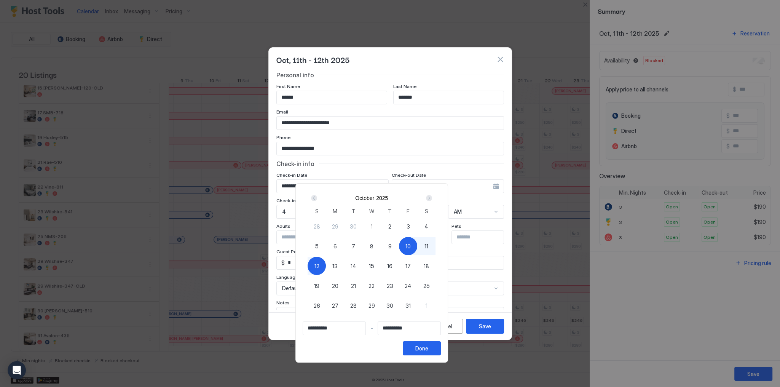
type input "**********"
click at [428, 348] on div "Done" at bounding box center [421, 348] width 13 height 8
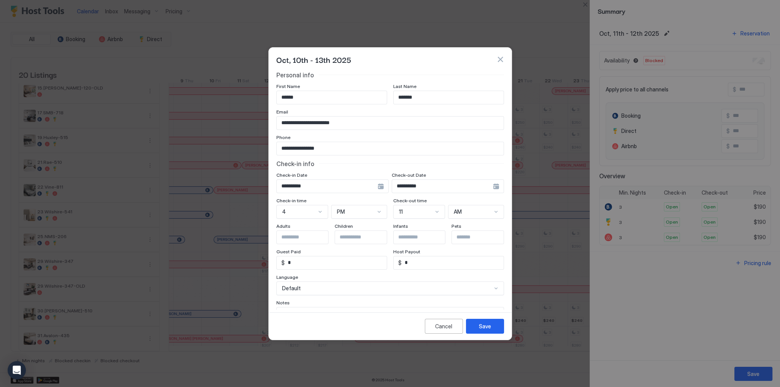
click at [302, 238] on input "Input Field" at bounding box center [308, 237] width 62 height 13
type input "*"
click at [352, 238] on input "Input Field" at bounding box center [366, 237] width 62 height 13
type input "*"
click at [353, 239] on input "Input Field" at bounding box center [366, 237] width 62 height 13
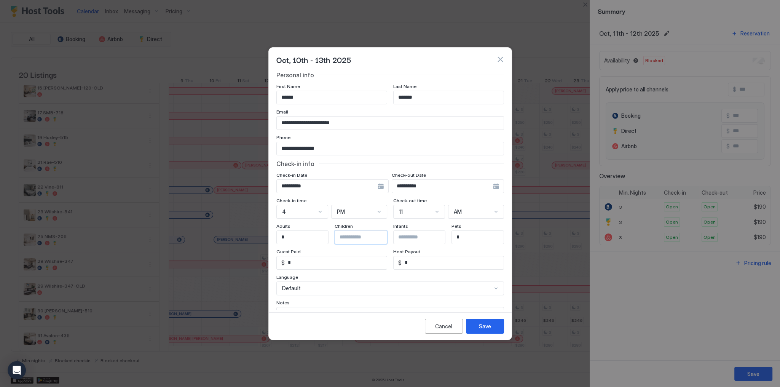
click at [457, 230] on div "*" at bounding box center [478, 237] width 53 height 14
drag, startPoint x: 458, startPoint y: 238, endPoint x: 444, endPoint y: 239, distance: 13.8
click at [445, 238] on div "Adults * Children Infants Pets *" at bounding box center [390, 233] width 228 height 21
type input "***"
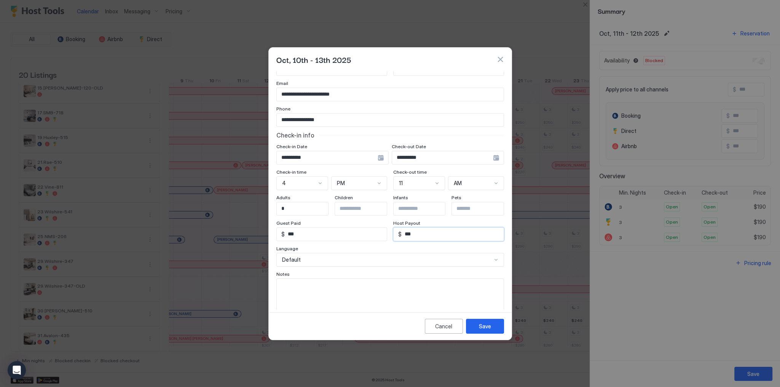
scroll to position [0, 0]
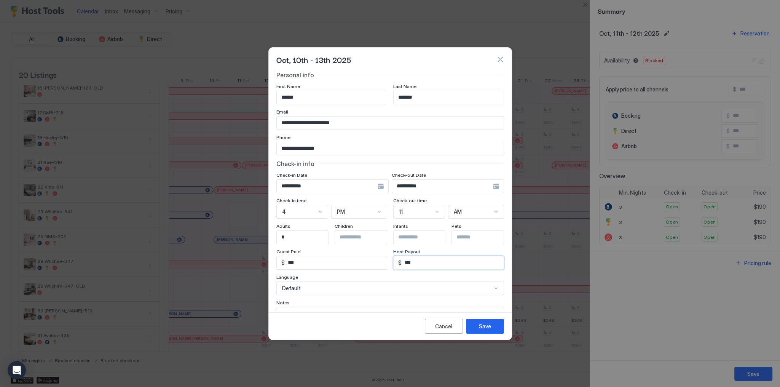
type input "***"
click at [381, 123] on input "**********" at bounding box center [390, 122] width 227 height 13
click at [428, 142] on input "**********" at bounding box center [390, 148] width 227 height 13
click at [427, 124] on input "**********" at bounding box center [390, 122] width 227 height 13
click at [486, 324] on div "Save" at bounding box center [485, 326] width 12 height 8
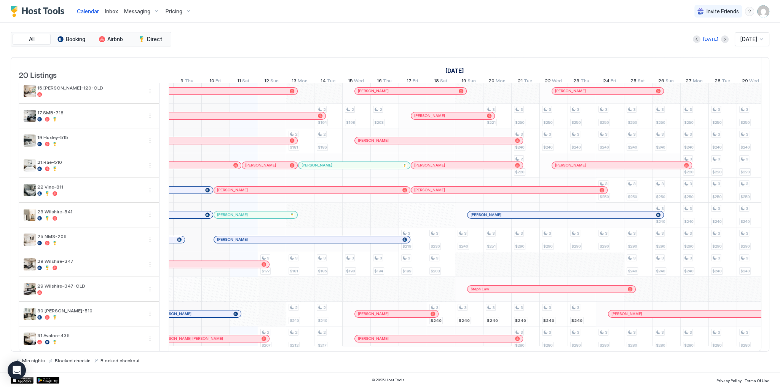
click at [346, 43] on div "[DATE] [DATE]" at bounding box center [471, 39] width 597 height 14
click at [252, 315] on div "2 $170 3 $170 2 $185 3 $177 2 $207 3 $174 2 $189 2 $197 2 $181 3 $181 2 $240 2 …" at bounding box center [666, 99] width 1718 height 502
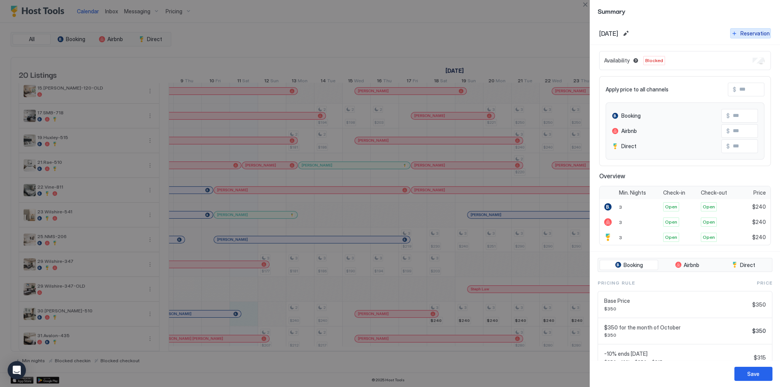
click at [741, 32] on div "Reservation" at bounding box center [754, 33] width 29 height 8
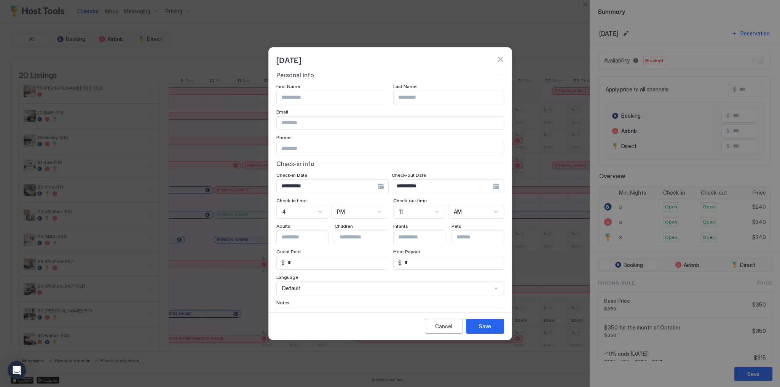
click at [326, 93] on input "Input Field" at bounding box center [332, 97] width 110 height 13
paste input "**********"
type input "********"
paste input "******"
type input "******"
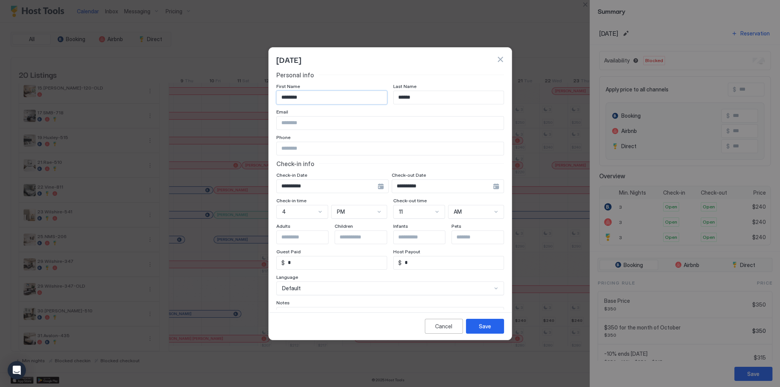
type input "********"
type input "**********"
click at [363, 153] on input "**********" at bounding box center [390, 148] width 227 height 13
paste input "**********"
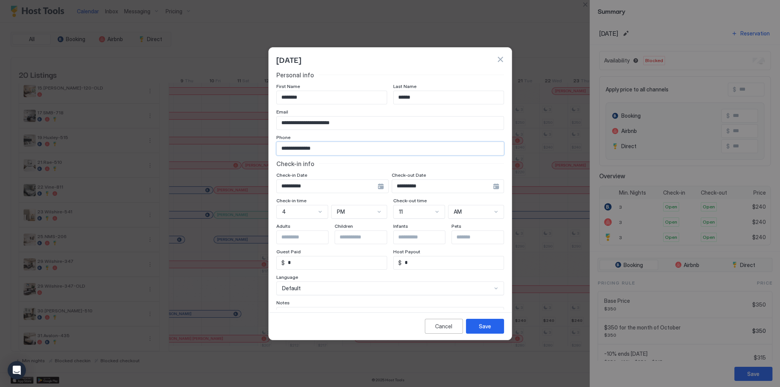
type input "**********"
click at [431, 185] on input "**********" at bounding box center [442, 186] width 101 height 13
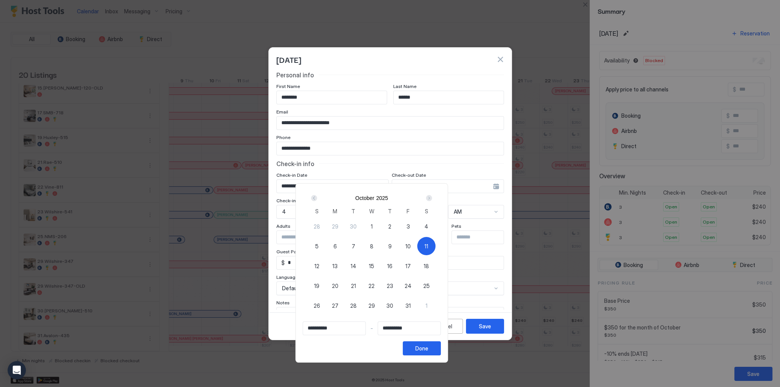
click at [338, 263] on span "13" at bounding box center [334, 266] width 5 height 8
type input "**********"
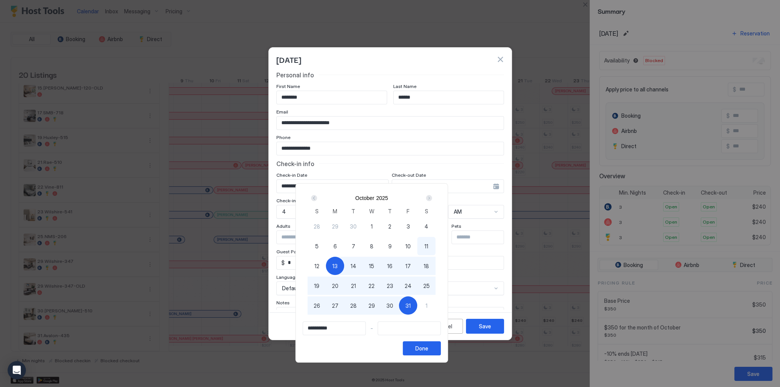
type input "**********"
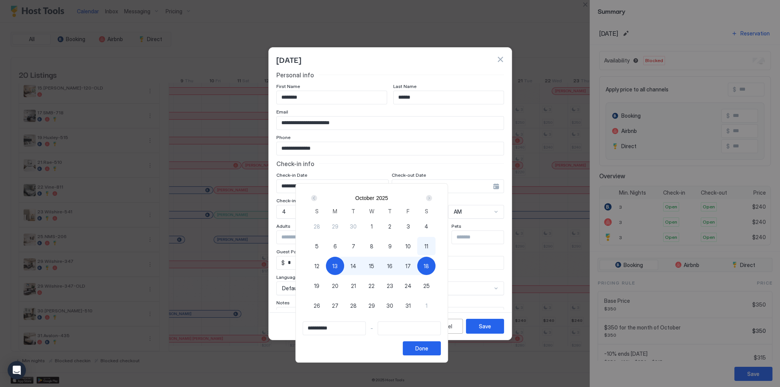
click at [436, 246] on div "11" at bounding box center [426, 246] width 18 height 18
type input "**********"
click at [338, 265] on span "13" at bounding box center [334, 266] width 5 height 8
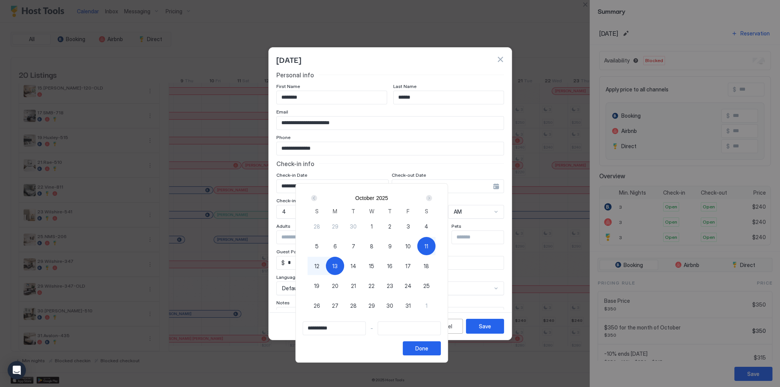
type input "**********"
click at [428, 348] on div "Done" at bounding box center [421, 348] width 13 height 8
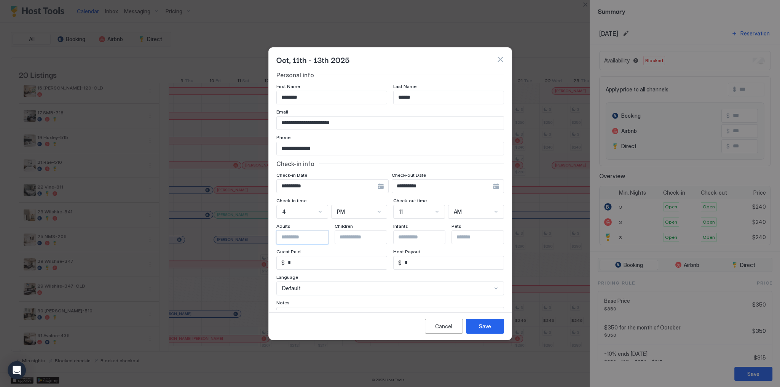
click at [295, 238] on input "Input Field" at bounding box center [308, 237] width 62 height 13
type input "*"
click at [362, 239] on input "Input Field" at bounding box center [366, 237] width 62 height 13
click at [332, 260] on input "*" at bounding box center [336, 262] width 102 height 13
type input "***"
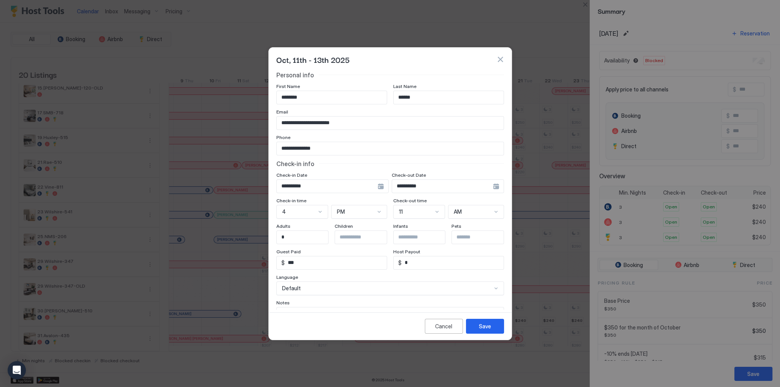
drag, startPoint x: 327, startPoint y: 263, endPoint x: 336, endPoint y: 261, distance: 9.0
click at [327, 263] on input "***" at bounding box center [336, 262] width 102 height 13
click at [395, 276] on div "Language" at bounding box center [390, 277] width 228 height 7
click at [412, 258] on input "*" at bounding box center [453, 262] width 102 height 13
type input "***"
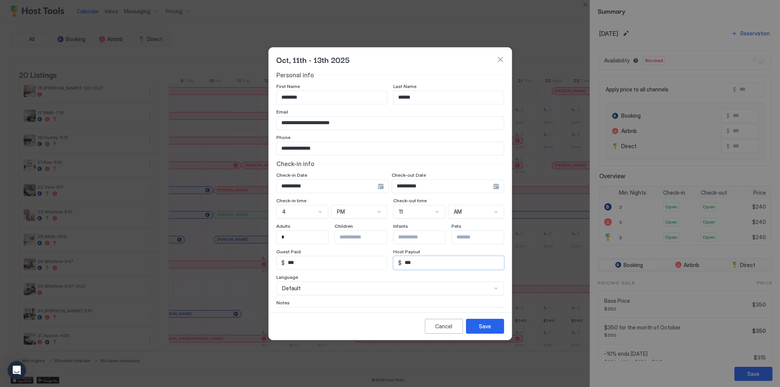
click at [377, 276] on div "Language" at bounding box center [390, 277] width 228 height 7
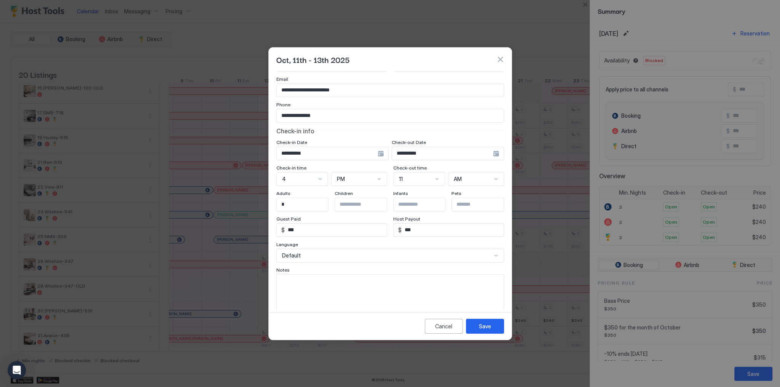
scroll to position [43, 0]
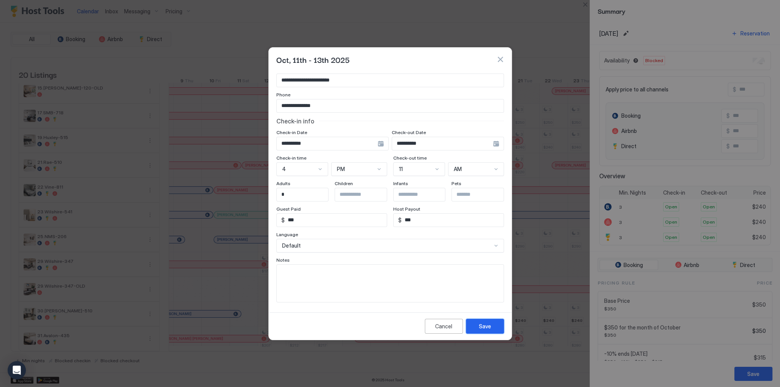
click at [493, 327] on button "Save" at bounding box center [485, 326] width 38 height 15
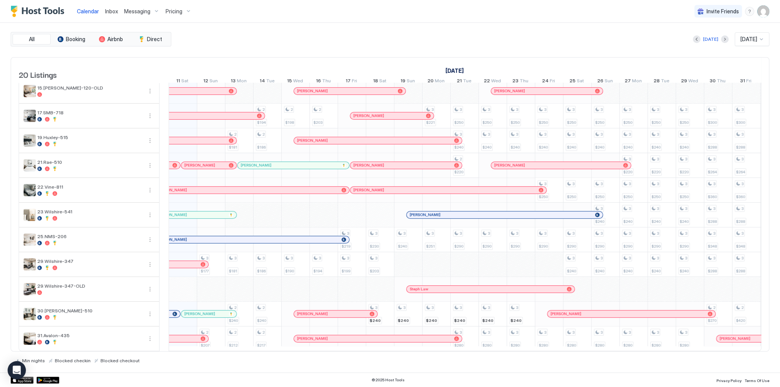
scroll to position [0, 301]
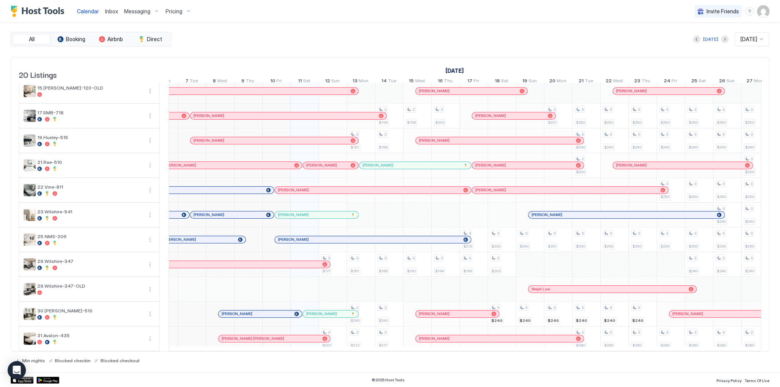
click at [333, 212] on div "[PERSON_NAME]" at bounding box center [313, 214] width 70 height 5
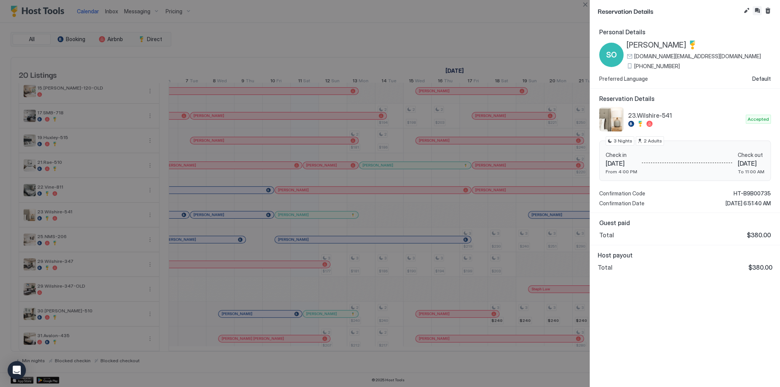
click at [757, 12] on button "Inbox" at bounding box center [757, 10] width 9 height 9
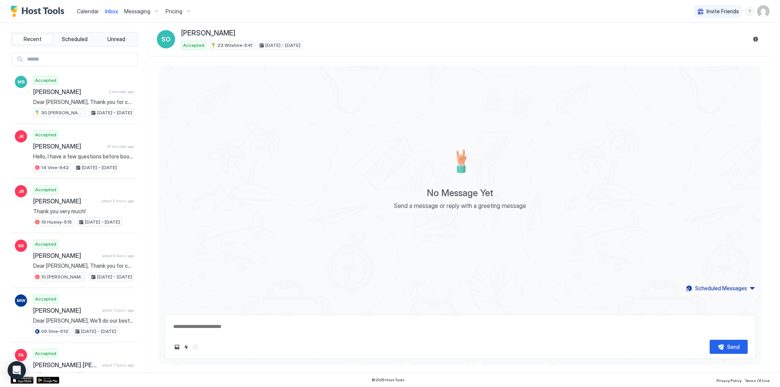
click at [695, 288] on button "Scheduled Messages" at bounding box center [720, 288] width 71 height 10
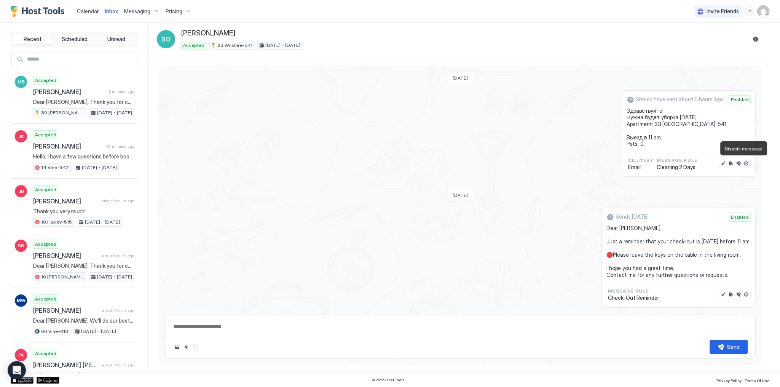
click at [742, 162] on button "Disable message" at bounding box center [746, 164] width 8 height 8
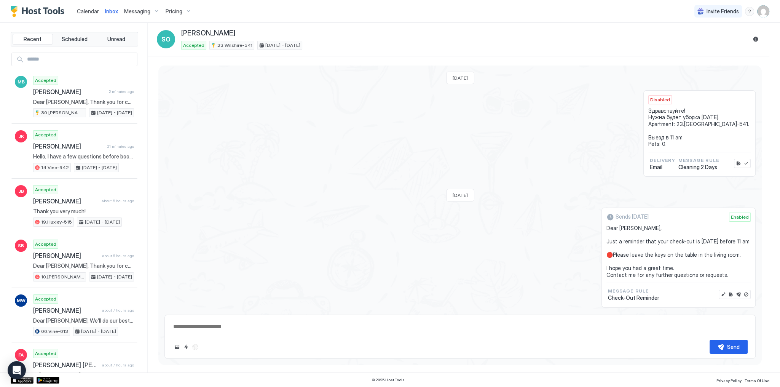
click at [591, 175] on div "Disabled Здравствуйте! Нужна будет уборка Mon, October 13th. Apartment: 23.Wils…" at bounding box center [459, 133] width 591 height 87
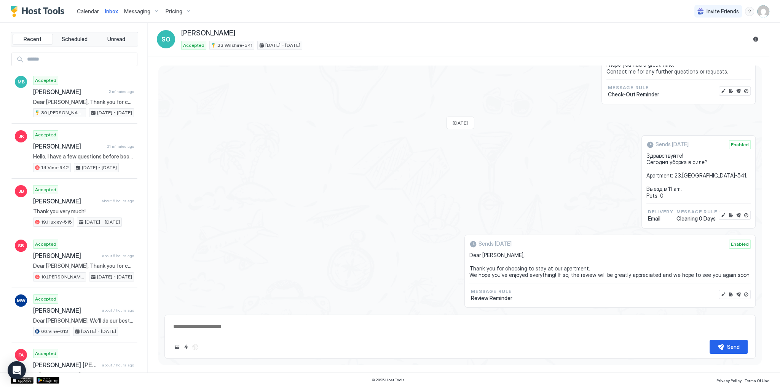
scroll to position [303, 0]
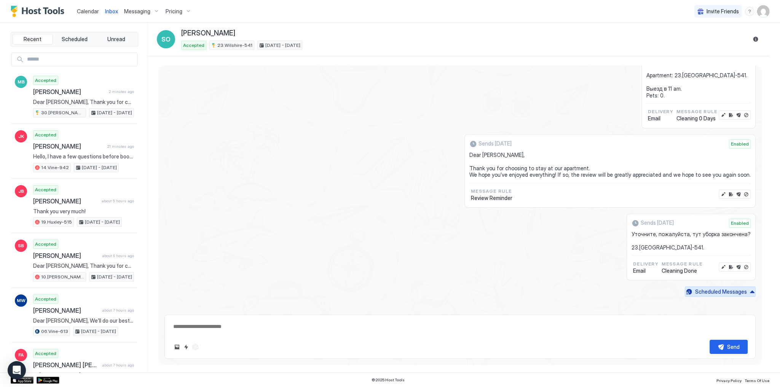
click at [739, 290] on div "Scheduled Messages" at bounding box center [721, 291] width 52 height 8
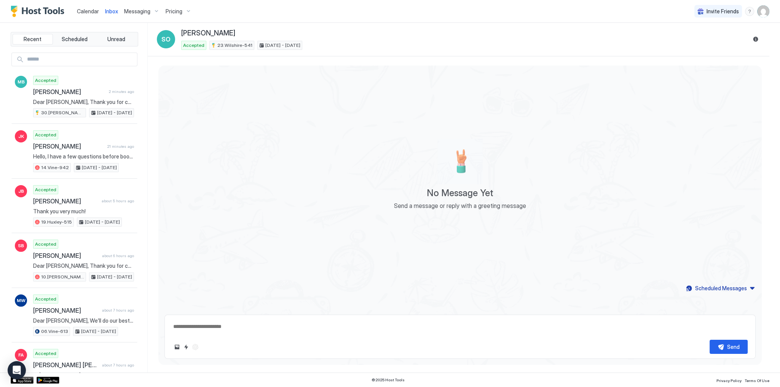
click at [262, 77] on div "No Message Yet Send a message or reply with a greeting message" at bounding box center [459, 174] width 603 height 218
click at [107, 11] on span "Inbox" at bounding box center [111, 11] width 13 height 6
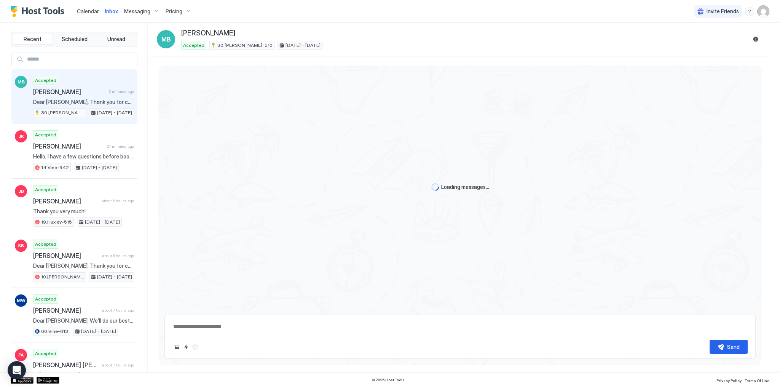
click at [107, 11] on span "Inbox" at bounding box center [111, 11] width 13 height 6
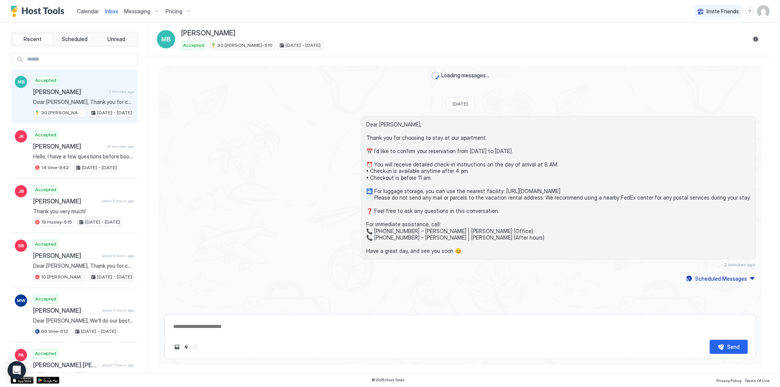
click at [107, 11] on span "Inbox" at bounding box center [111, 11] width 13 height 6
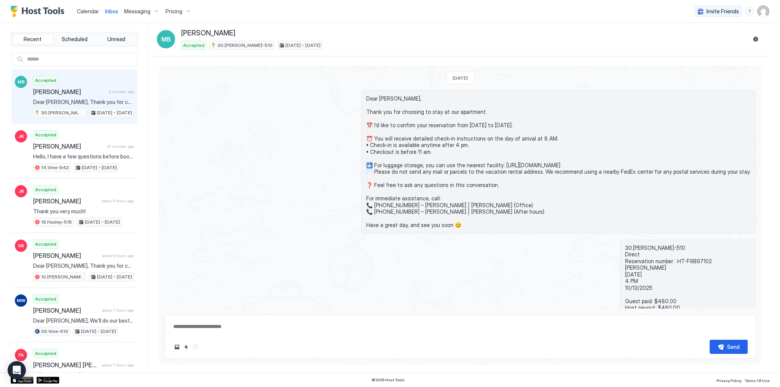
scroll to position [70, 0]
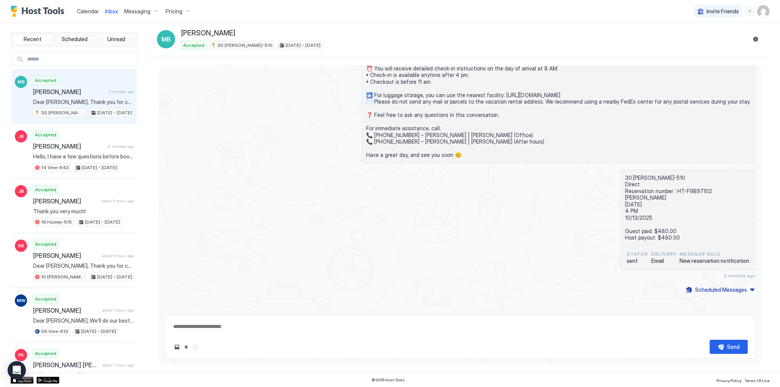
click at [365, 148] on div "Dear [PERSON_NAME], Thank you for choosing to stay at our apartment. 📅 I’d like…" at bounding box center [549, 91] width 414 height 143
click at [91, 97] on div "Accepted Marjorie Broder 2 minutes ago Dear Marjorie, Thank you for choosing to…" at bounding box center [83, 97] width 101 height 42
click at [85, 11] on span "Calendar" at bounding box center [88, 11] width 22 height 6
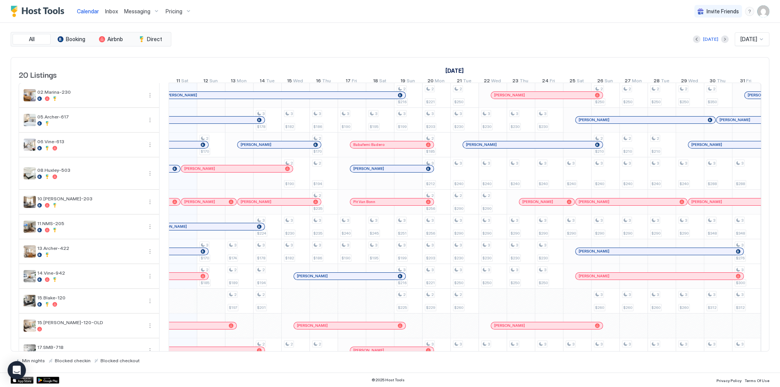
scroll to position [241, 0]
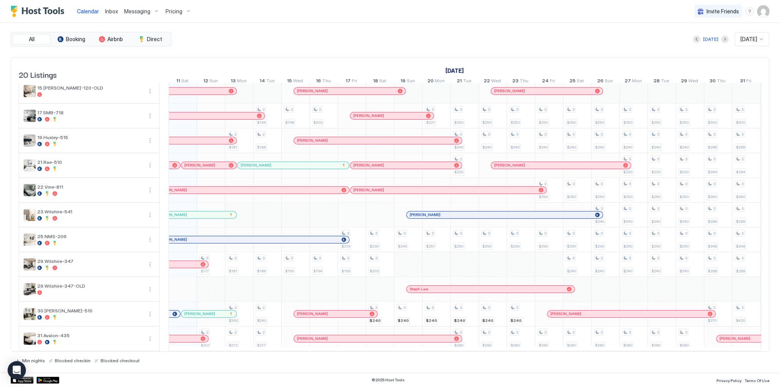
click at [225, 214] on div "[PERSON_NAME]" at bounding box center [194, 214] width 83 height 7
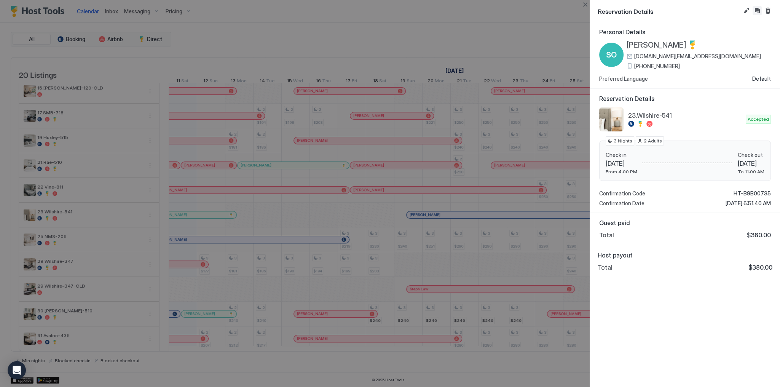
click at [755, 9] on button "Inbox" at bounding box center [757, 10] width 9 height 9
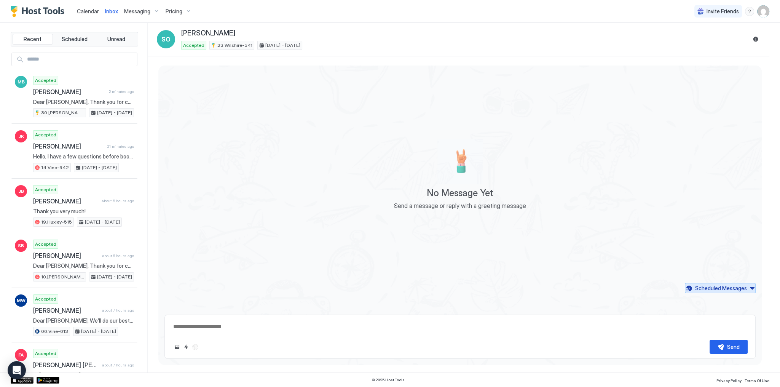
click at [745, 289] on div "Scheduled Messages" at bounding box center [721, 288] width 52 height 8
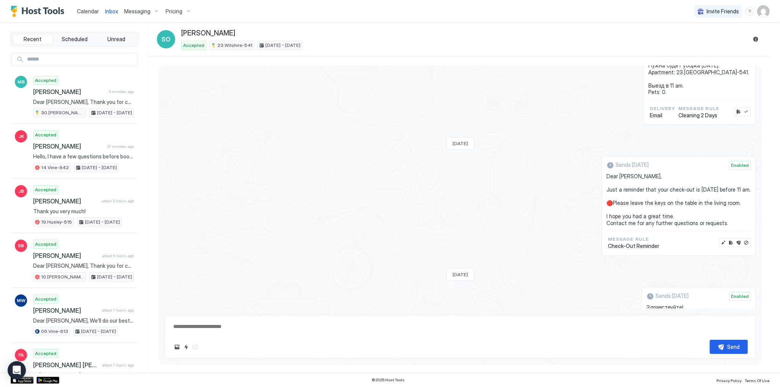
scroll to position [61, 0]
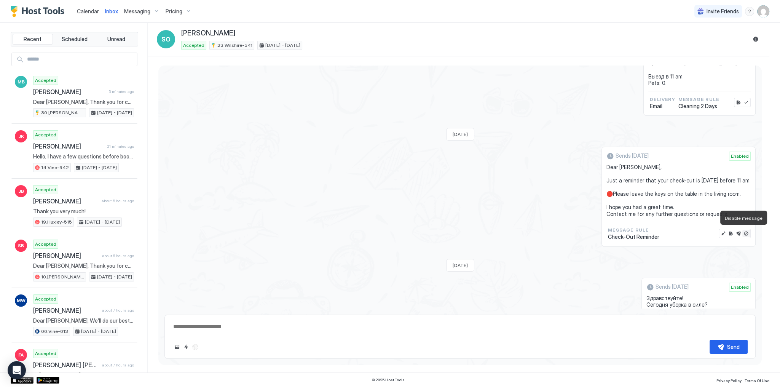
click at [742, 231] on button "Disable message" at bounding box center [746, 234] width 8 height 8
click at [745, 231] on button "Enable message" at bounding box center [746, 234] width 8 height 8
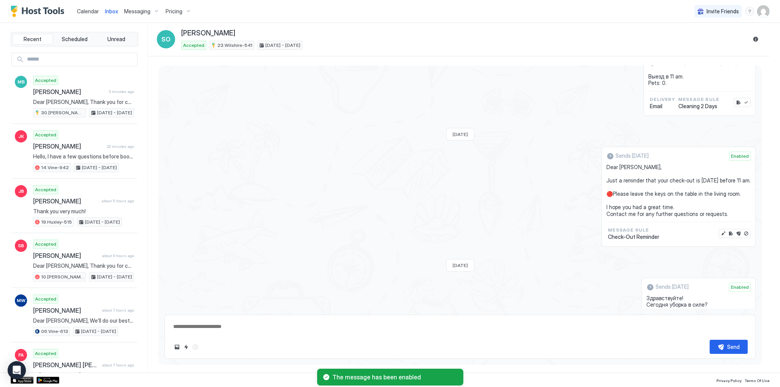
click at [746, 102] on div at bounding box center [742, 102] width 17 height 9
click at [743, 101] on button "Enable message" at bounding box center [746, 103] width 8 height 8
type textarea "*"
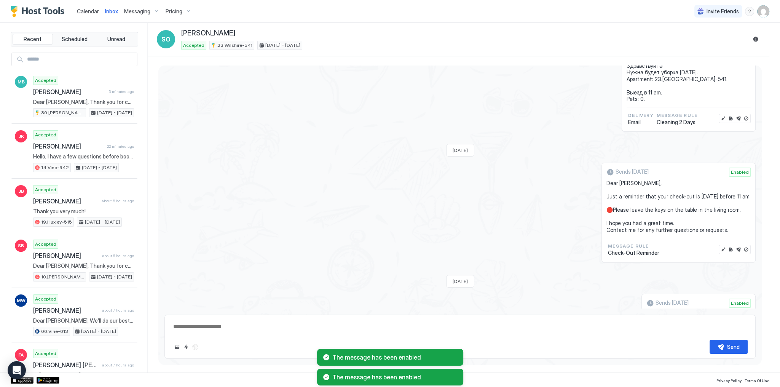
scroll to position [0, 0]
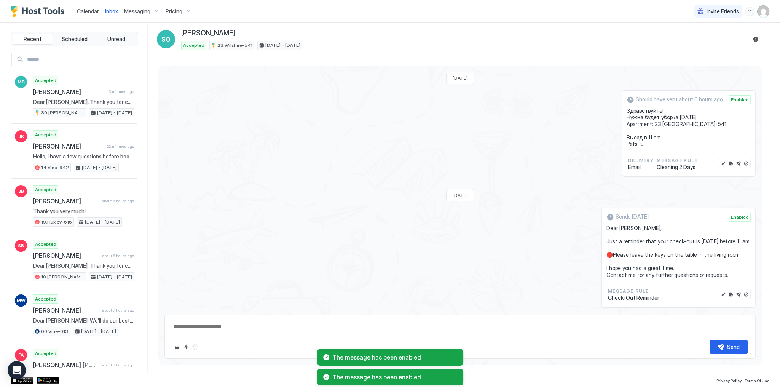
click at [90, 14] on span "Calendar" at bounding box center [88, 11] width 22 height 6
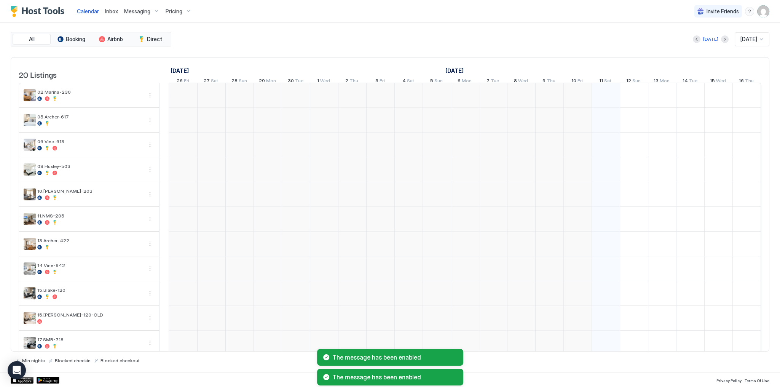
scroll to position [0, 423]
click at [396, 40] on div "[DATE] [DATE]" at bounding box center [471, 39] width 597 height 14
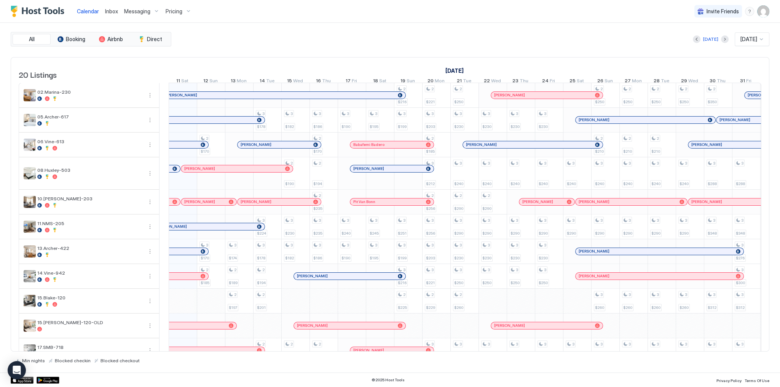
click at [346, 53] on div "All Booking Airbnb Direct [DATE] [DATE] 20 Listings [DATE] [DATE] [DATE] 26 Fri…" at bounding box center [390, 197] width 759 height 331
click at [262, 43] on div "[DATE] [DATE]" at bounding box center [471, 39] width 597 height 14
click at [413, 39] on div "[DATE] [DATE]" at bounding box center [471, 39] width 597 height 14
click at [300, 46] on div "All Booking Airbnb Direct [DATE] [DATE] 20 Listings [DATE] [DATE] [DATE] 26 Fri…" at bounding box center [390, 197] width 759 height 331
click at [456, 43] on div "[DATE] [DATE]" at bounding box center [471, 39] width 597 height 14
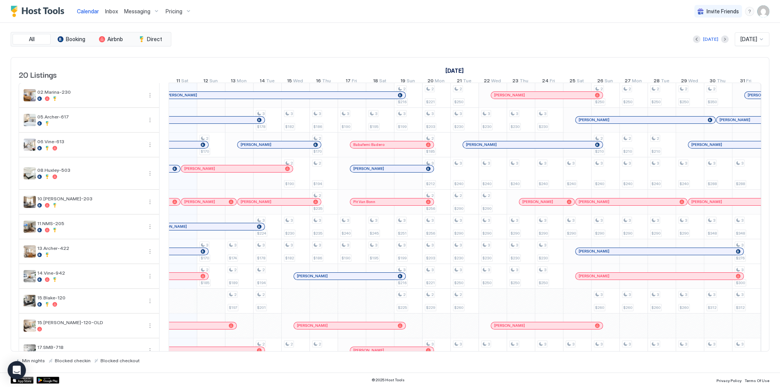
click at [299, 33] on div "[DATE] [DATE]" at bounding box center [471, 39] width 597 height 14
click at [456, 47] on div "All Booking Airbnb Direct [DATE] [DATE] 20 Listings [DATE] [DATE] [DATE] 26 Fri…" at bounding box center [390, 197] width 759 height 331
click at [300, 41] on div "[DATE] [DATE]" at bounding box center [471, 39] width 597 height 14
click at [236, 49] on div "All Booking Airbnb Direct [DATE] [DATE] 20 Listings [DATE] [DATE] [DATE] 26 Fri…" at bounding box center [390, 197] width 759 height 331
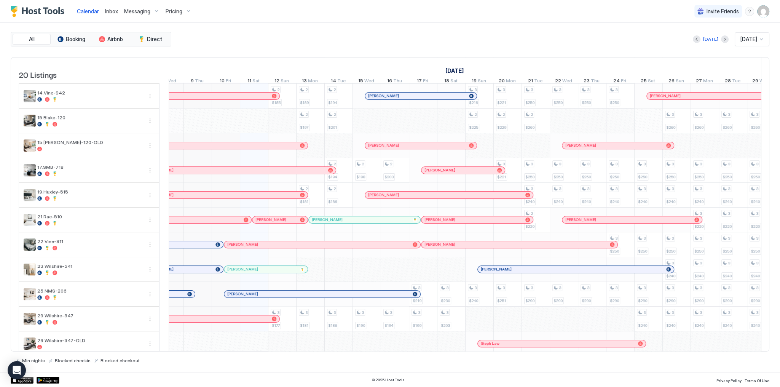
scroll to position [0, 352]
click at [337, 42] on div "[DATE] [DATE]" at bounding box center [471, 39] width 597 height 14
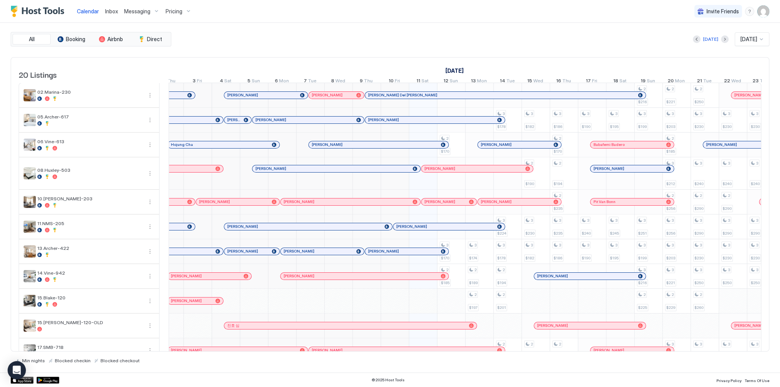
scroll to position [0, 179]
click at [324, 229] on div "[PERSON_NAME]" at bounding box center [308, 226] width 154 height 5
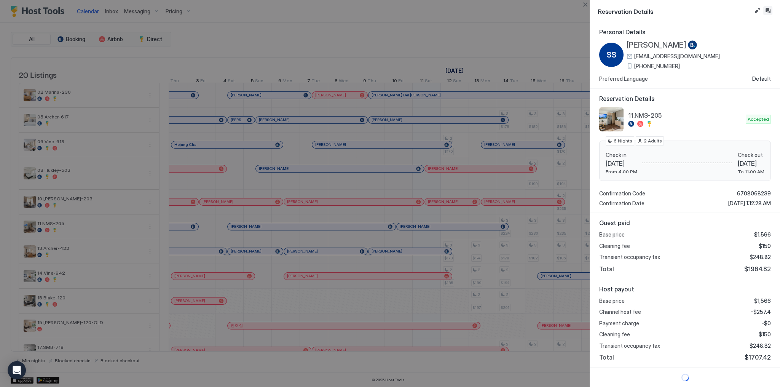
click at [771, 8] on button "Inbox" at bounding box center [767, 10] width 9 height 9
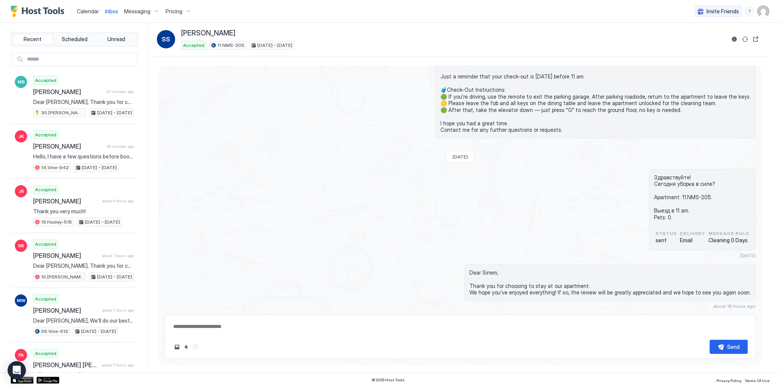
scroll to position [1598, 0]
click at [741, 37] on button "Sync reservation" at bounding box center [744, 39] width 9 height 9
click at [741, 38] on button "Sync reservation" at bounding box center [744, 39] width 9 height 9
click at [372, 30] on div "[PERSON_NAME]" at bounding box center [453, 33] width 544 height 9
click at [737, 41] on button "Reservation information" at bounding box center [734, 39] width 9 height 9
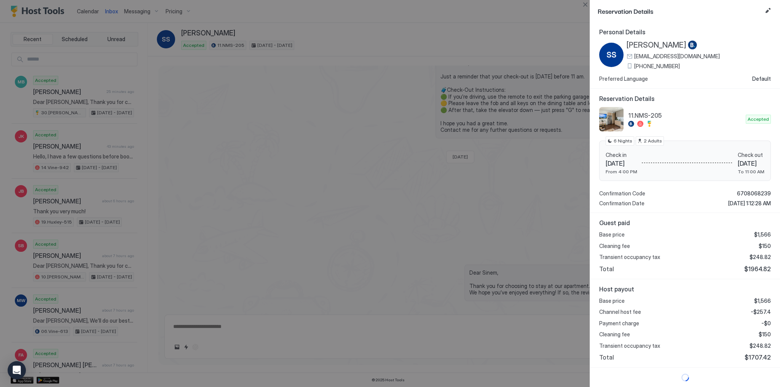
click at [681, 56] on span "[EMAIL_ADDRESS][DOMAIN_NAME]" at bounding box center [677, 56] width 86 height 7
click at [281, 23] on div at bounding box center [390, 193] width 780 height 387
click at [271, 123] on div at bounding box center [390, 193] width 780 height 387
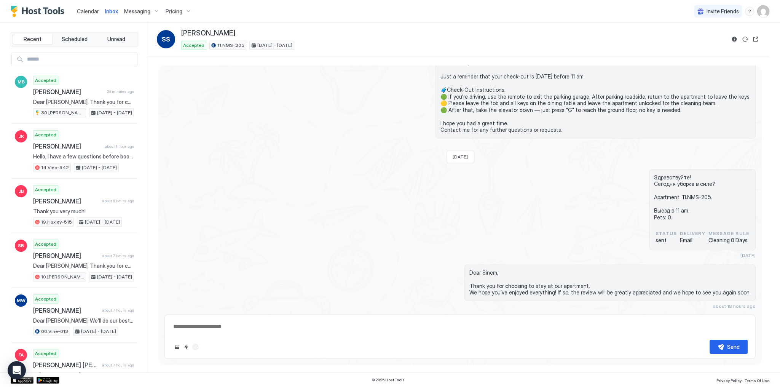
click at [96, 13] on span "Calendar" at bounding box center [88, 11] width 22 height 6
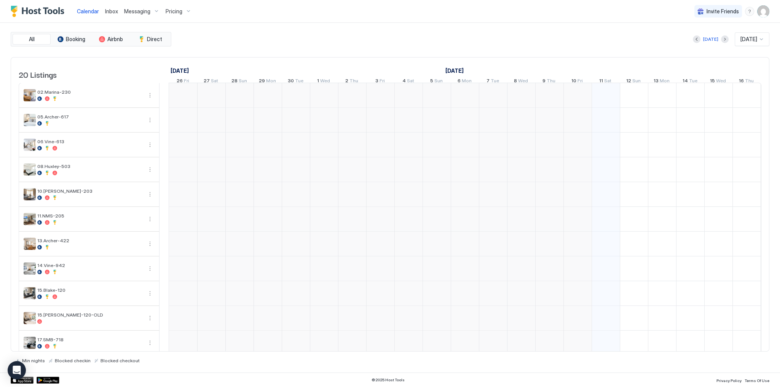
scroll to position [0, 423]
click at [308, 34] on div "[DATE] [DATE]" at bounding box center [471, 39] width 597 height 14
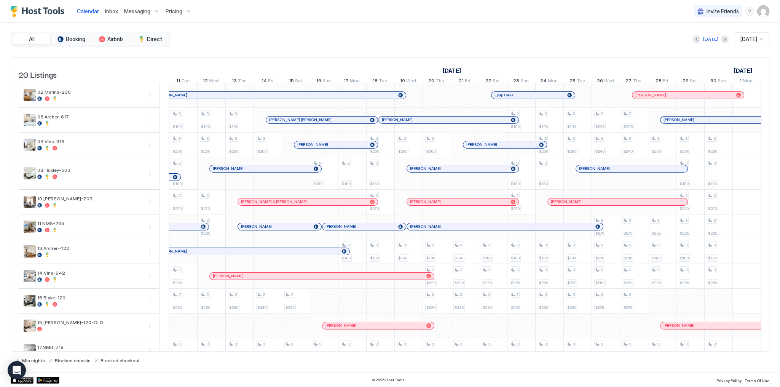
scroll to position [0, 878]
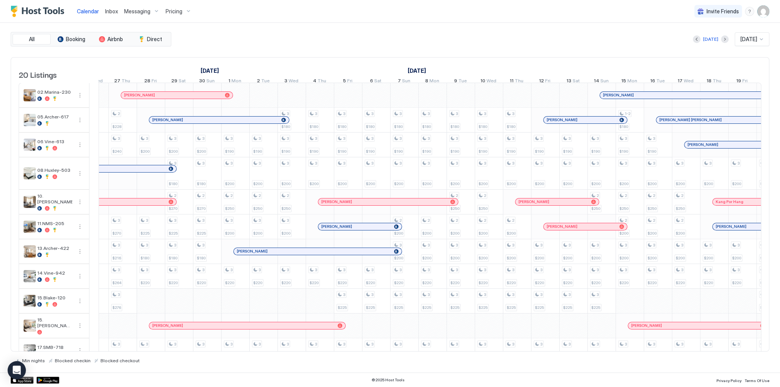
drag, startPoint x: 166, startPoint y: 201, endPoint x: 96, endPoint y: 203, distance: 70.1
click at [96, 203] on td at bounding box center [93, 334] width 9 height 503
click at [707, 40] on div "[DATE]" at bounding box center [710, 39] width 15 height 7
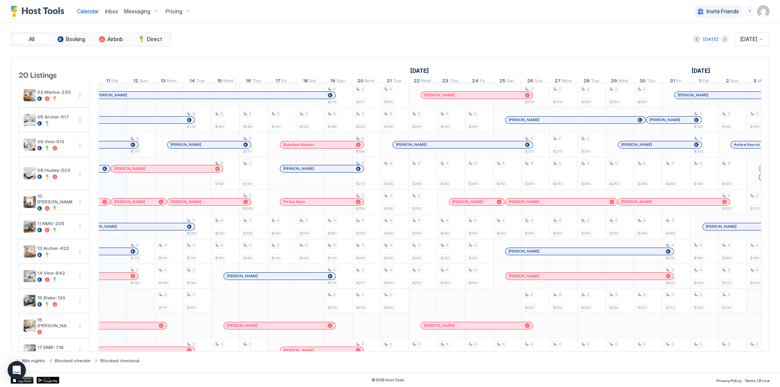
click at [538, 28] on div "All Booking Airbnb Direct [DATE] [DATE] 20 Listings [DATE] [DATE] [DATE] 26 Fri…" at bounding box center [390, 197] width 759 height 349
click at [522, 122] on span "[PERSON_NAME]" at bounding box center [524, 119] width 31 height 5
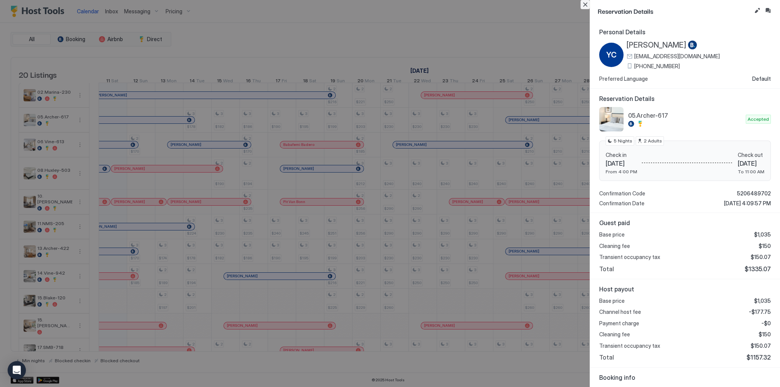
click at [585, 7] on button "Close" at bounding box center [585, 4] width 9 height 9
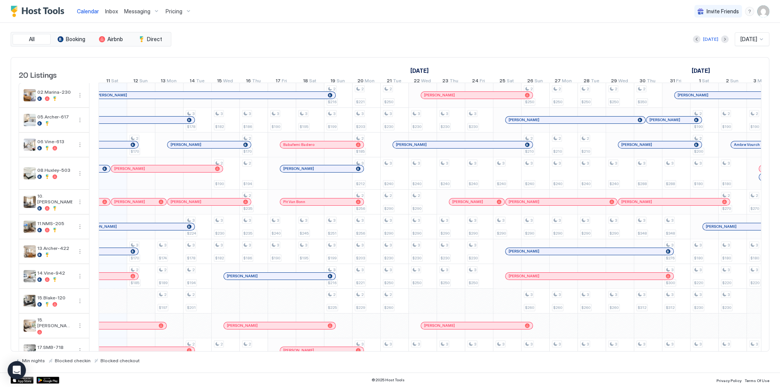
click at [84, 11] on span "Calendar" at bounding box center [88, 11] width 22 height 6
click at [470, 26] on div "All Booking Airbnb Direct [DATE] [DATE] 20 Listings [DATE] [DATE] [DATE] 26 Fri…" at bounding box center [390, 197] width 759 height 349
click at [512, 19] on div "Calendar Inbox Messaging Pricing Invite Friends SG" at bounding box center [390, 11] width 780 height 23
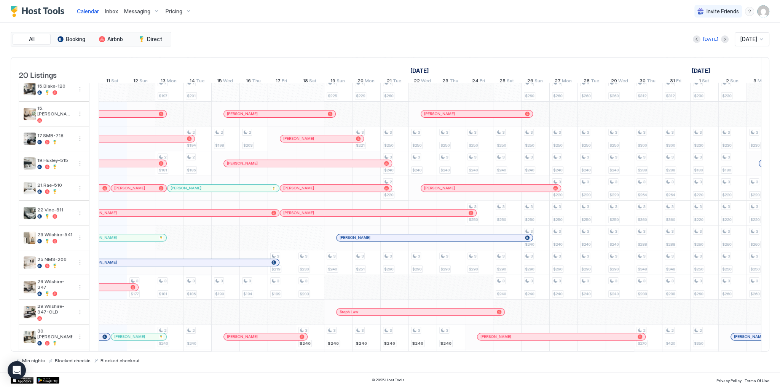
scroll to position [58, 0]
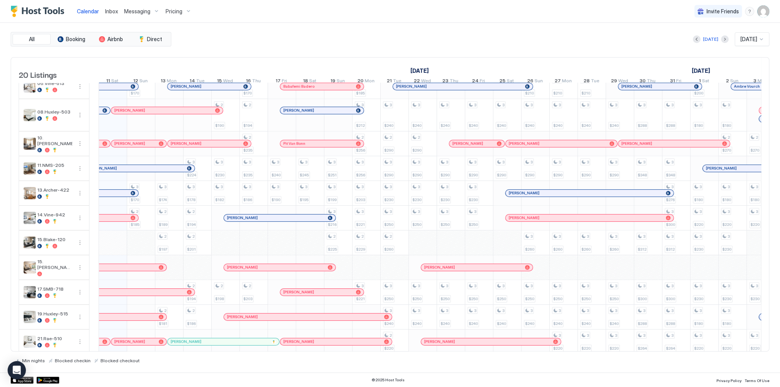
click at [447, 57] on div "[DATE] [DATE] [DATE] 26 Fri 27 Sat 28 Sun 29 Mon 30 Tue 1 Wed 2 Thu 3 Fri 4 Sat…" at bounding box center [430, 72] width 663 height 30
click at [489, 36] on div "[DATE] [DATE]" at bounding box center [471, 39] width 597 height 14
click at [120, 14] on div "Inbox" at bounding box center [111, 11] width 19 height 14
click at [116, 12] on span "Inbox" at bounding box center [111, 11] width 13 height 6
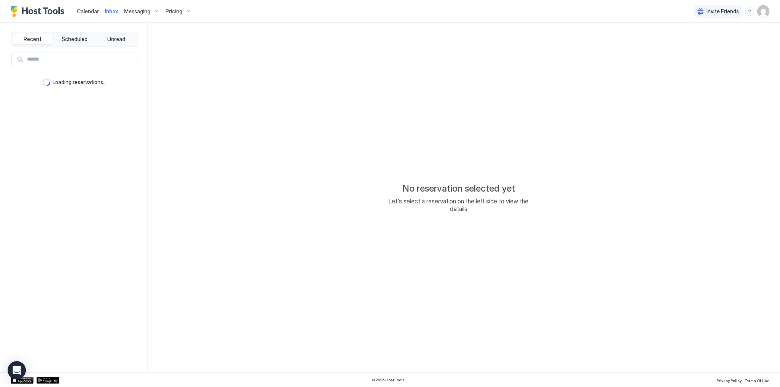
click at [116, 12] on span "Inbox" at bounding box center [111, 11] width 13 height 6
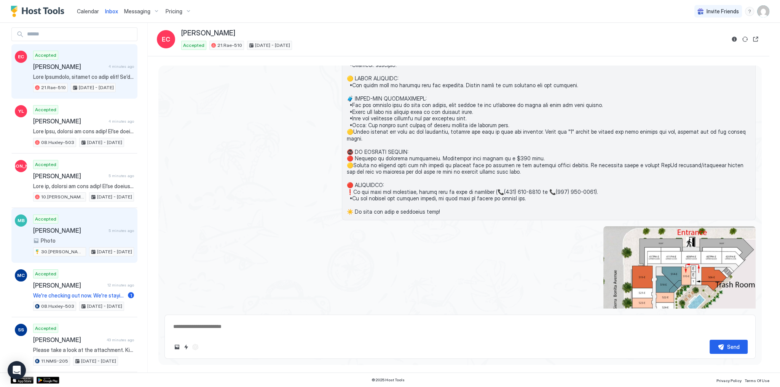
scroll to position [30, 0]
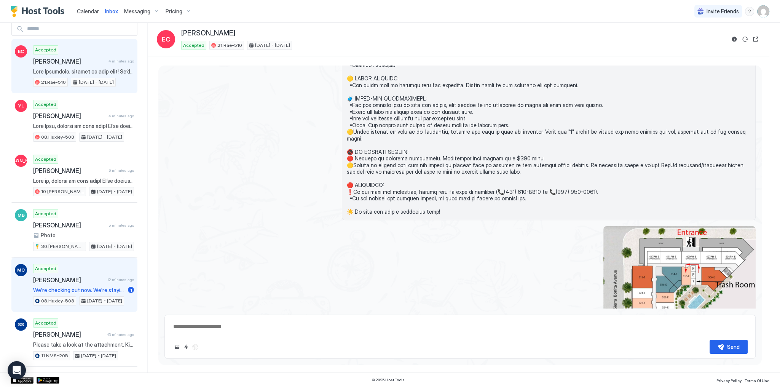
click at [111, 276] on div "Minjeong Cho 12 minutes ago" at bounding box center [83, 280] width 101 height 8
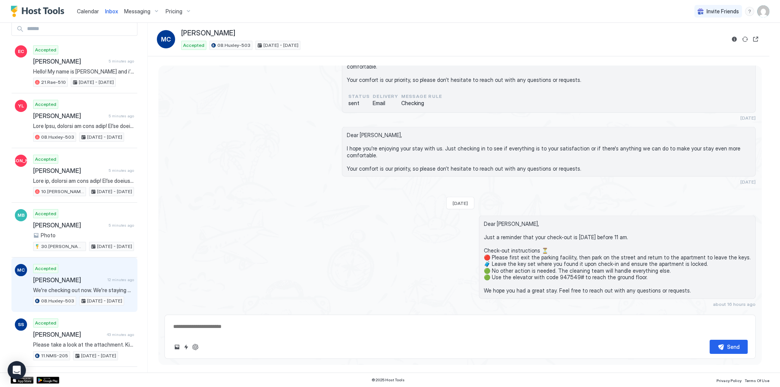
scroll to position [2315, 0]
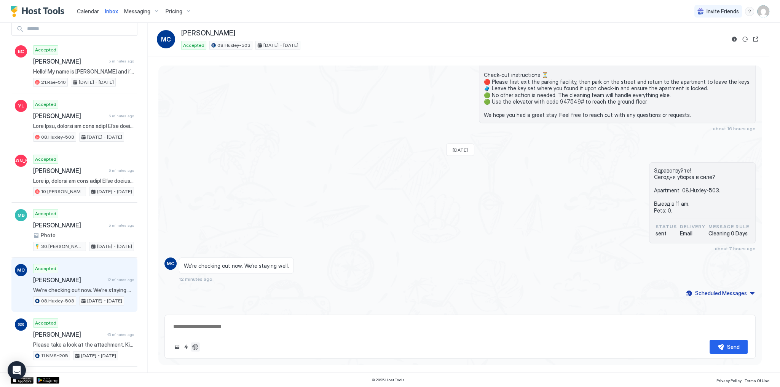
click at [198, 347] on button "ChatGPT Auto Reply" at bounding box center [195, 346] width 9 height 9
type textarea "*"
type textarea "**********"
click at [520, 330] on textarea "**********" at bounding box center [459, 326] width 575 height 14
click at [727, 349] on div "Send" at bounding box center [733, 347] width 13 height 8
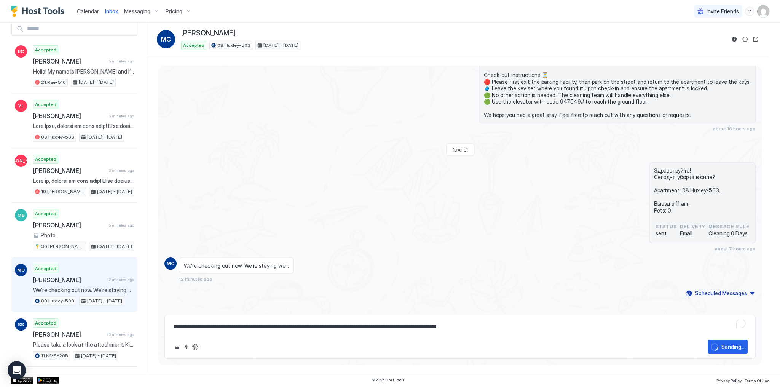
click at [376, 262] on div "We're checking out now. We're staying well. 12 minutes ago" at bounding box center [386, 269] width 414 height 25
type textarea "*"
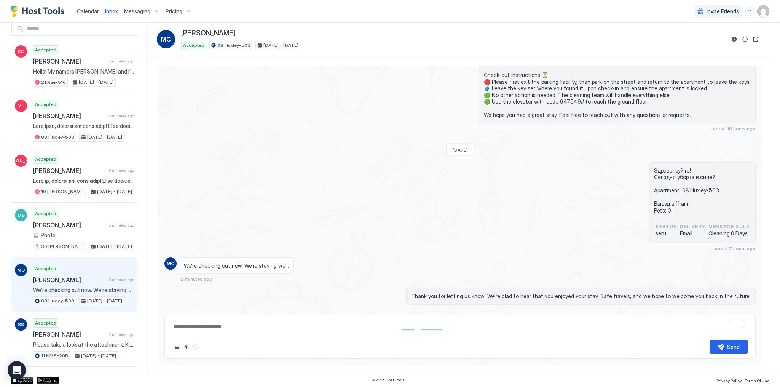
scroll to position [2345, 0]
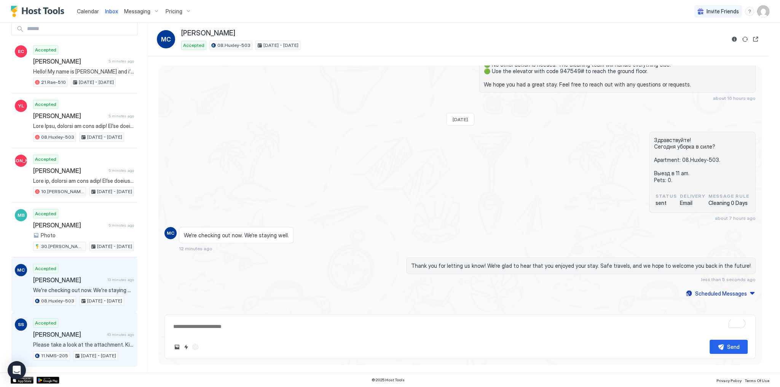
drag, startPoint x: 84, startPoint y: 338, endPoint x: 88, endPoint y: 335, distance: 5.7
click at [84, 341] on span "Please take a look at the attachment. Kind Regards, Alex Filev Property Manager…" at bounding box center [83, 344] width 101 height 7
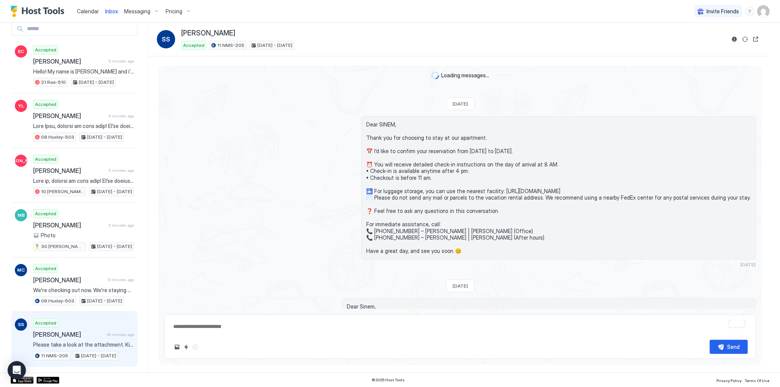
scroll to position [1838, 0]
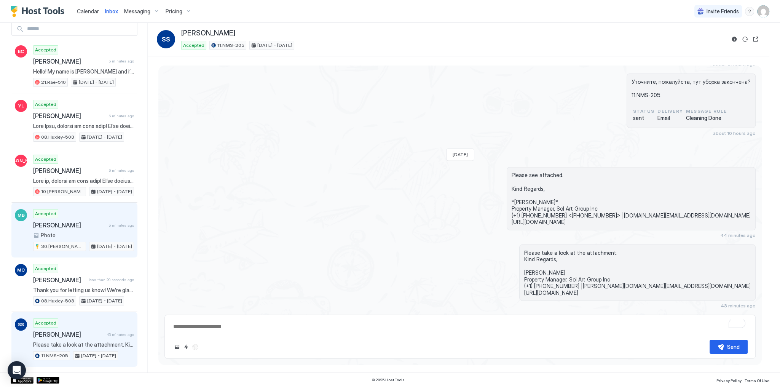
click at [70, 247] on div "30.[PERSON_NAME]-510" at bounding box center [59, 246] width 53 height 9
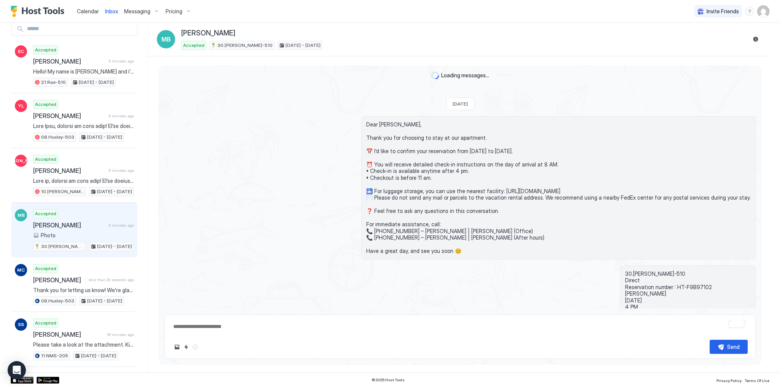
scroll to position [667, 0]
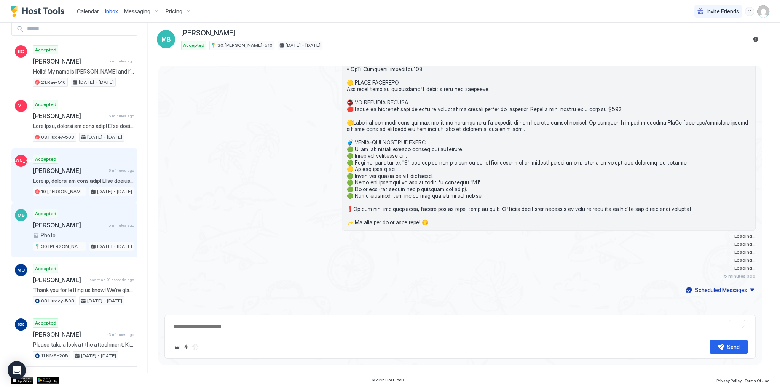
click at [94, 182] on div "Accepted 奕菲 罗 5 minutes ago 10.Shelton-203 Oct 11 - 13, 2025" at bounding box center [83, 176] width 101 height 42
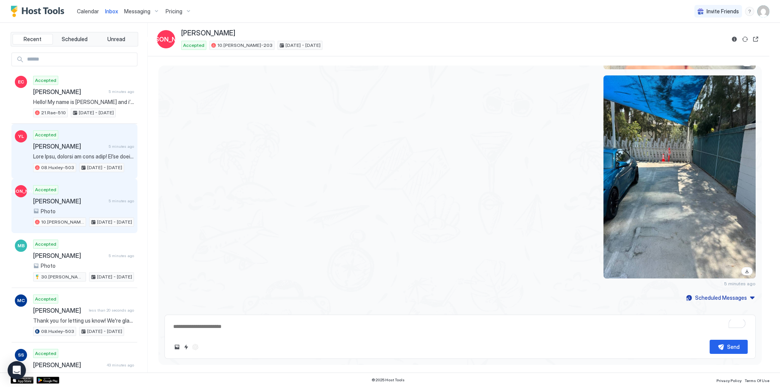
click at [94, 153] on span at bounding box center [83, 156] width 101 height 7
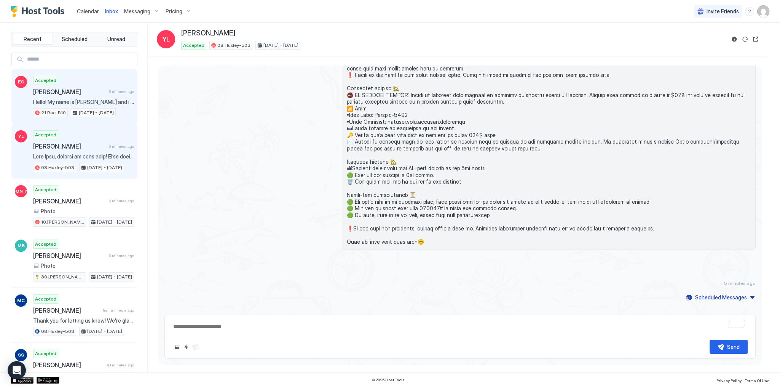
click at [113, 94] on div "Esmeralda Camargo 5 minutes ago" at bounding box center [83, 92] width 101 height 8
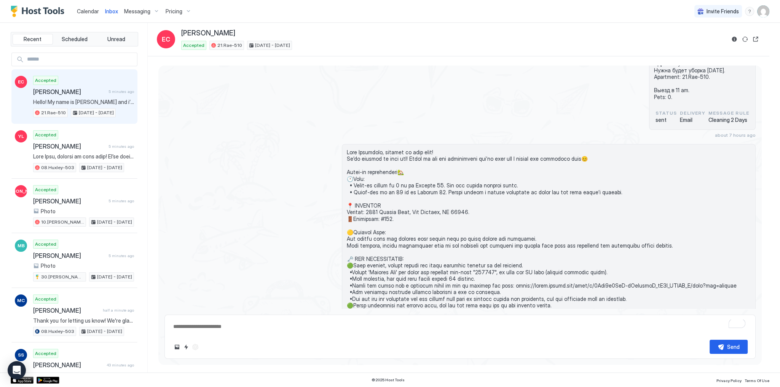
scroll to position [2369, 0]
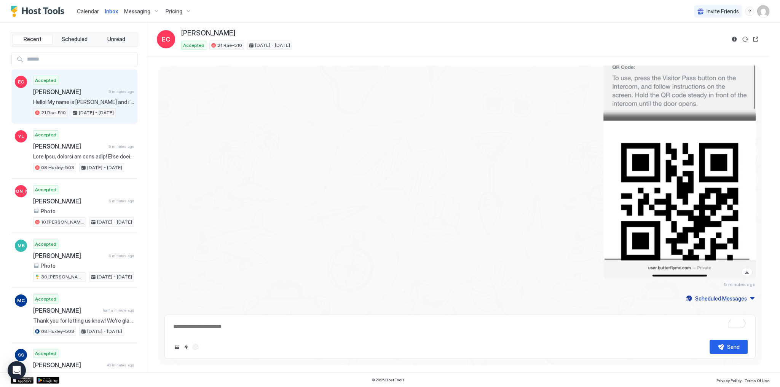
click at [317, 207] on div "5 minutes ago" at bounding box center [459, 117] width 591 height 339
type textarea "*"
click at [308, 169] on div "5 minutes ago" at bounding box center [459, 117] width 591 height 339
click at [83, 11] on span "Calendar" at bounding box center [88, 11] width 22 height 6
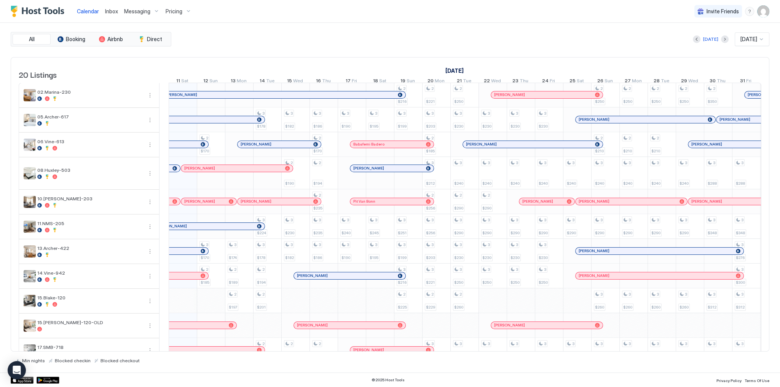
scroll to position [0, 423]
click at [444, 44] on div "[DATE] [DATE]" at bounding box center [471, 39] width 597 height 14
click at [262, 37] on div "[DATE] [DATE]" at bounding box center [471, 39] width 597 height 14
click at [392, 27] on div "All Booking Airbnb Direct [DATE] [DATE] 20 Listings [DATE] [DATE] [DATE] 26 Fri…" at bounding box center [390, 197] width 759 height 349
click at [311, 24] on div "All Booking Airbnb Direct [DATE] [DATE] 20 Listings [DATE] [DATE] [DATE] 26 Fri…" at bounding box center [390, 197] width 759 height 349
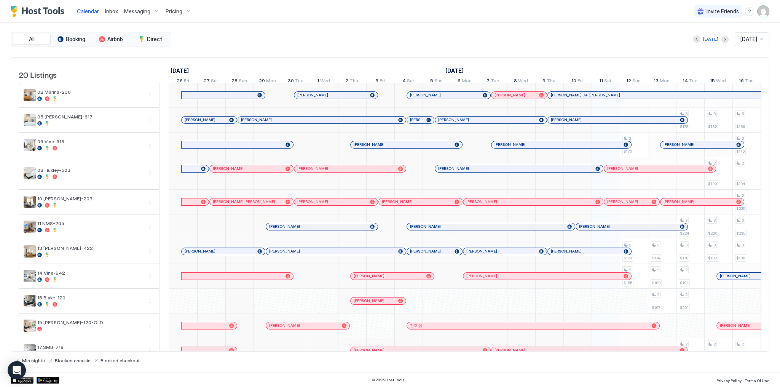
scroll to position [0, 423]
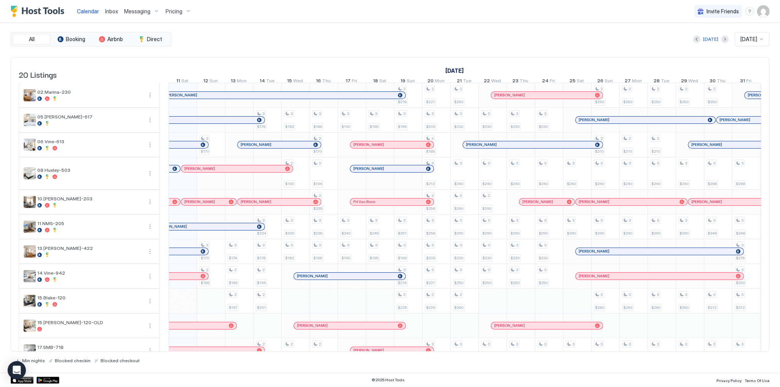
click at [416, 43] on div "[DATE] [DATE]" at bounding box center [471, 39] width 597 height 14
click at [412, 47] on div "All Booking Airbnb Direct [DATE] [DATE] 20 Listings [DATE] [DATE] [DATE] 26 Fri…" at bounding box center [390, 197] width 759 height 331
click at [458, 57] on div "20 Listings September 2025 October 2025 November 2025 26 Fri 27 Sat 28 Sun 29 M…" at bounding box center [390, 204] width 759 height 295
click at [445, 45] on div "[DATE] [DATE]" at bounding box center [471, 39] width 597 height 14
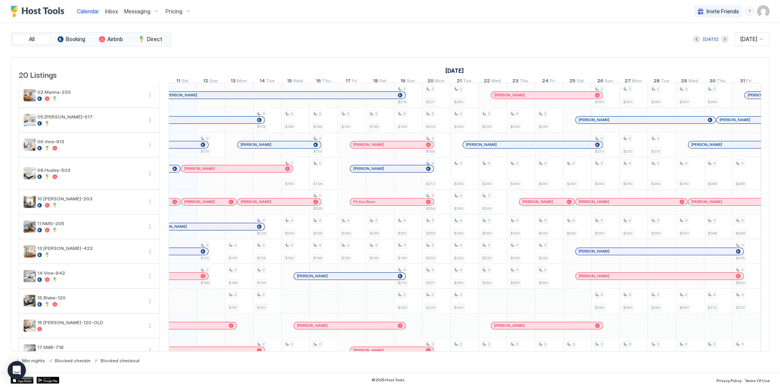
click at [459, 33] on div "[DATE] [DATE]" at bounding box center [471, 39] width 597 height 14
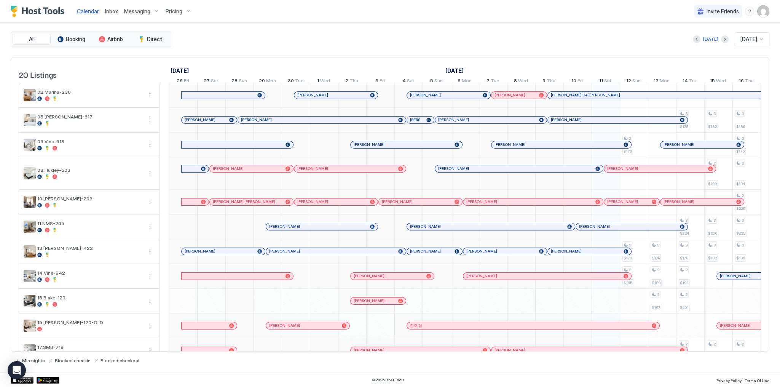
scroll to position [0, 423]
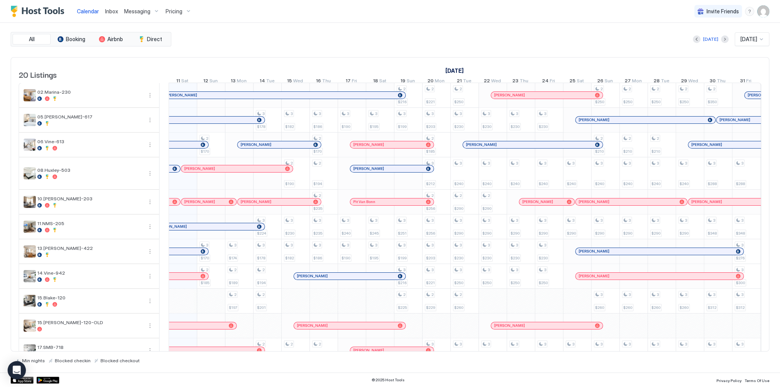
click at [391, 26] on div "All Booking Airbnb Direct [DATE] [DATE] 20 Listings [DATE] [DATE] [DATE] 26 Fri…" at bounding box center [390, 197] width 759 height 349
click at [542, 53] on div "All Booking Airbnb Direct [DATE] [DATE] 20 Listings [DATE] [DATE] [DATE] 26 Fri…" at bounding box center [390, 197] width 759 height 331
click at [437, 20] on div "Calendar Inbox Messaging Pricing Invite Friends SG" at bounding box center [390, 11] width 780 height 23
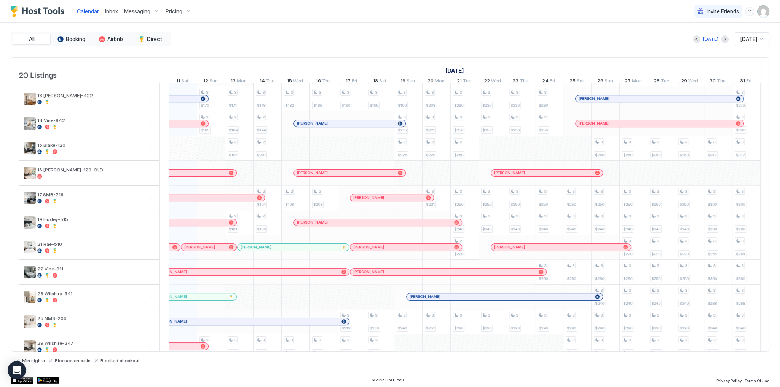
scroll to position [0, 0]
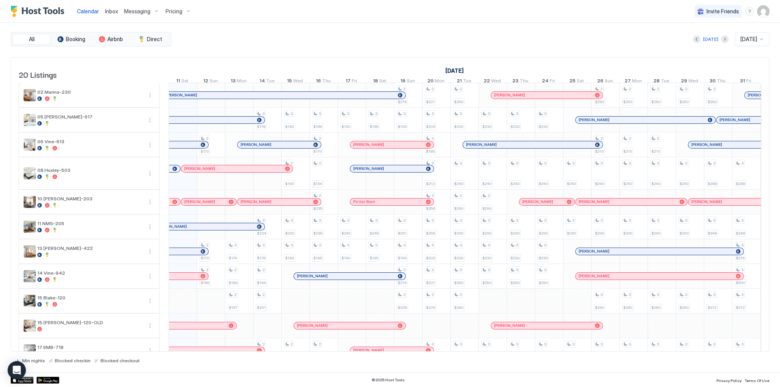
click at [408, 43] on div "[DATE] [DATE]" at bounding box center [471, 39] width 597 height 14
